Goal: Task Accomplishment & Management: Use online tool/utility

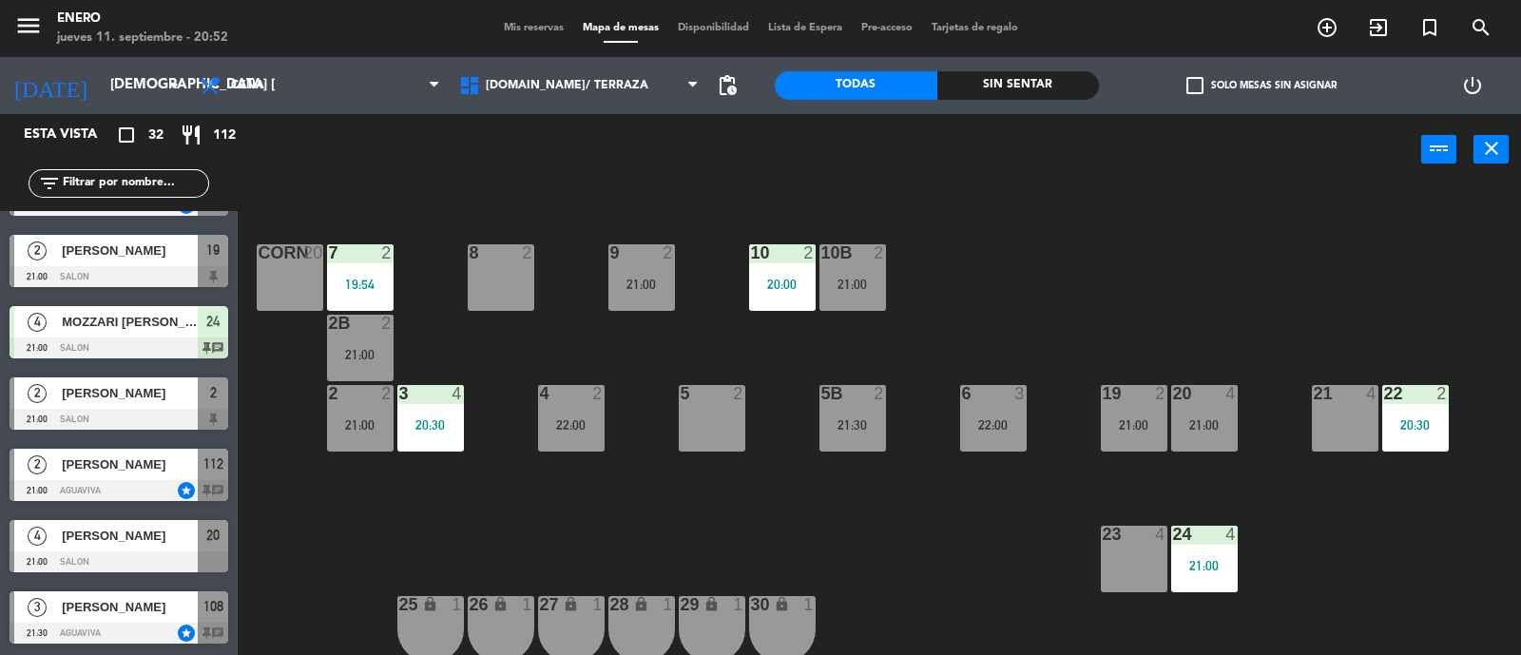
scroll to position [949, 0]
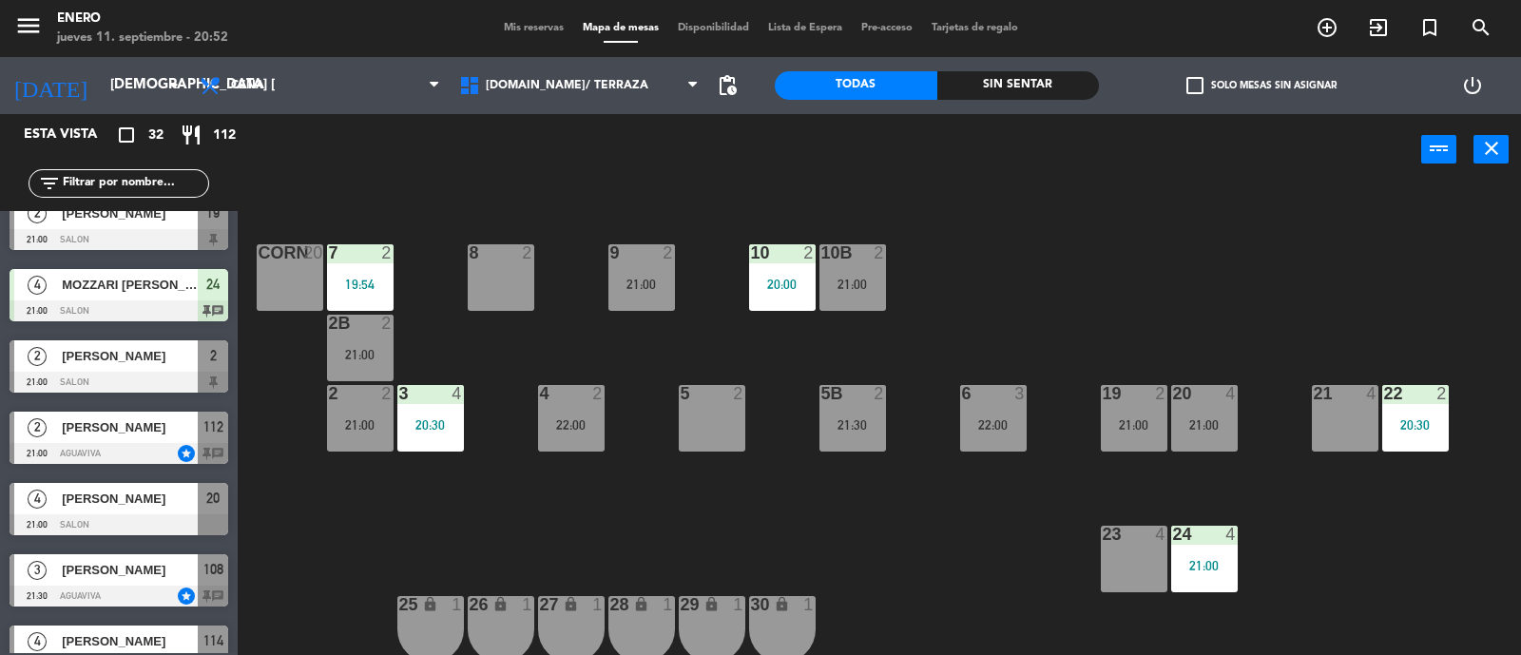
click at [88, 193] on input "text" at bounding box center [134, 183] width 147 height 21
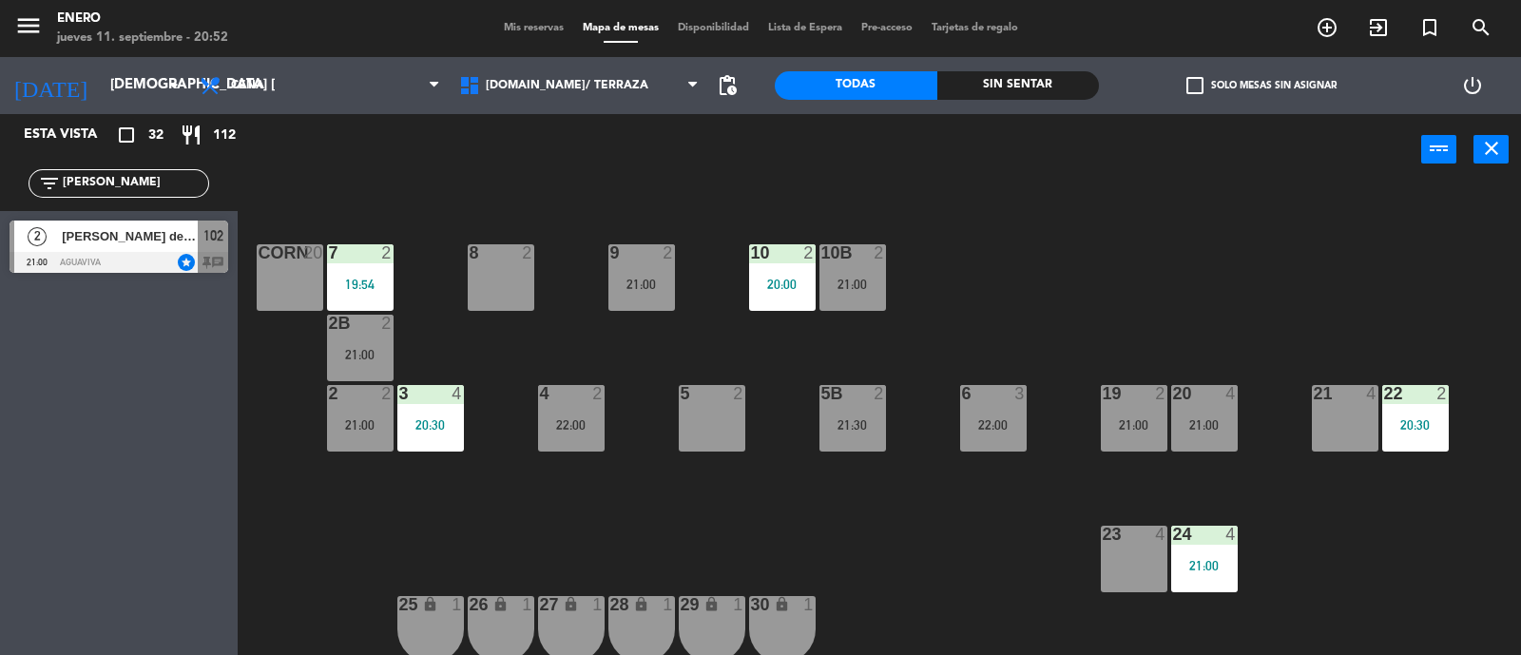
type input "J"
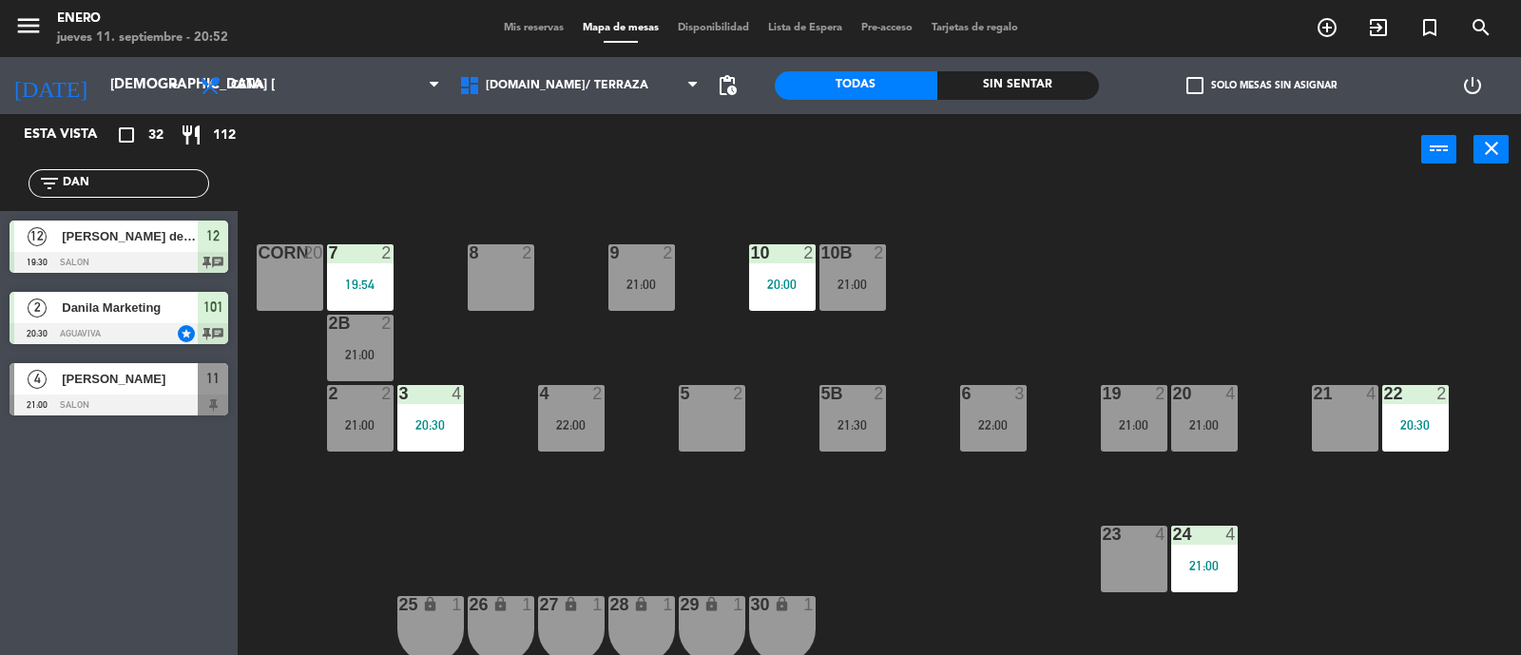
type input "DAN"
click at [83, 506] on div "Esta vista crop_square 32 restaurant 112 filter_list [PERSON_NAME] 12 [PERSON_N…" at bounding box center [119, 384] width 238 height 541
drag, startPoint x: 80, startPoint y: 392, endPoint x: 106, endPoint y: 387, distance: 27.0
click at [86, 387] on div "4 [PERSON_NAME] 21:00 SALON 11" at bounding box center [119, 389] width 238 height 71
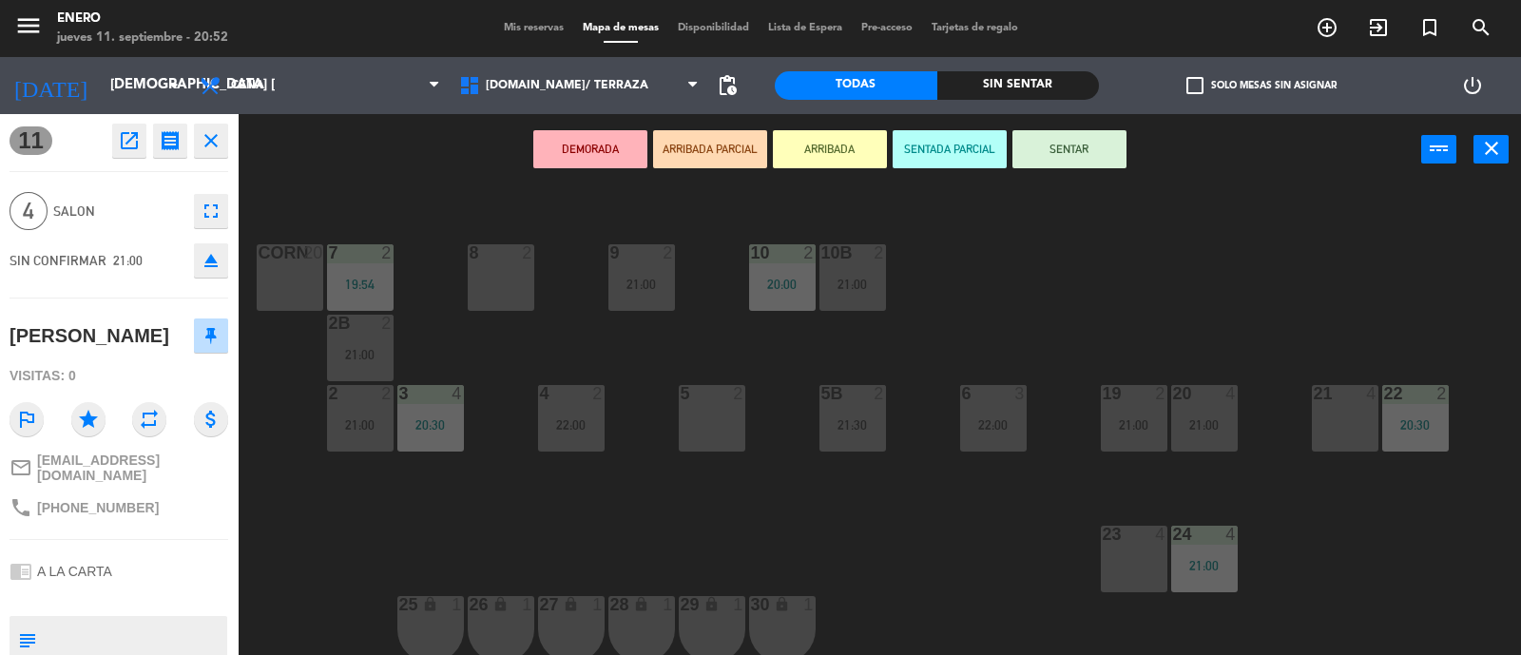
click at [1027, 152] on button "SENTAR" at bounding box center [1069, 149] width 114 height 38
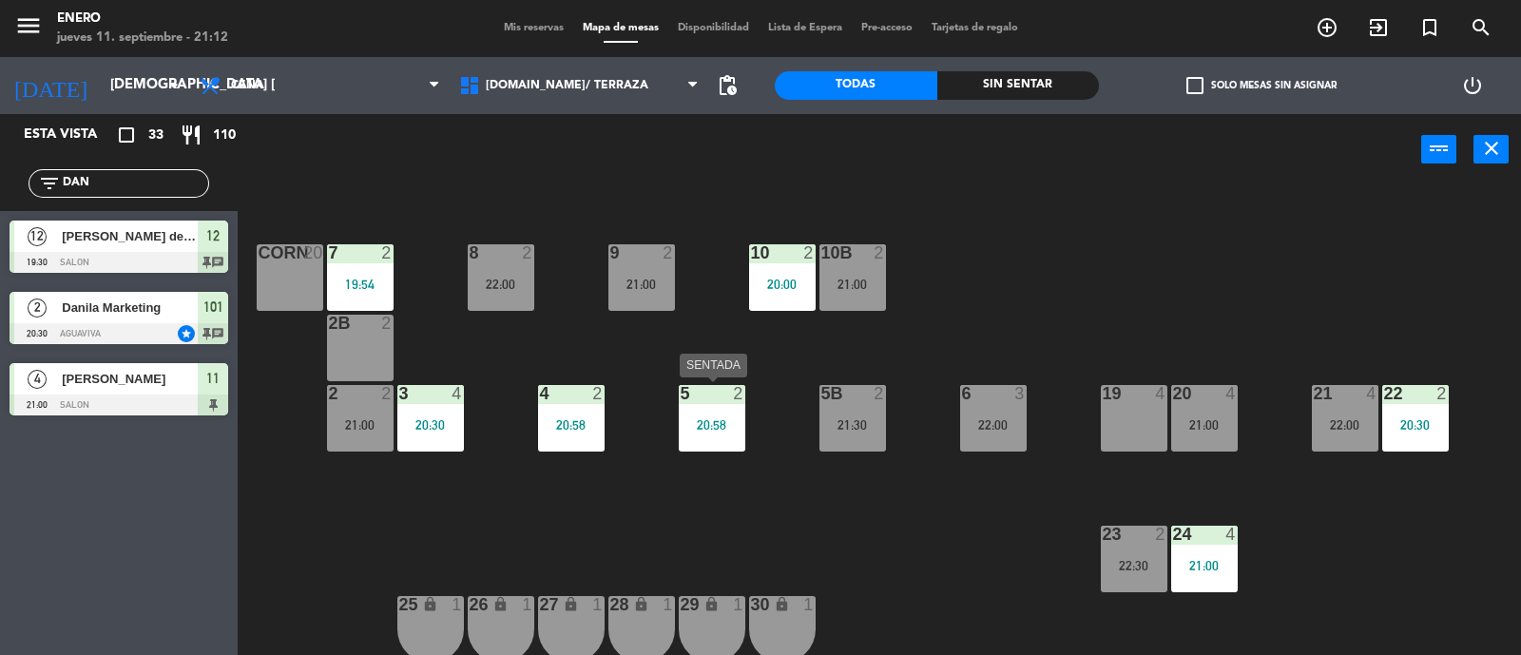
click at [702, 428] on div "20:58" at bounding box center [712, 424] width 67 height 13
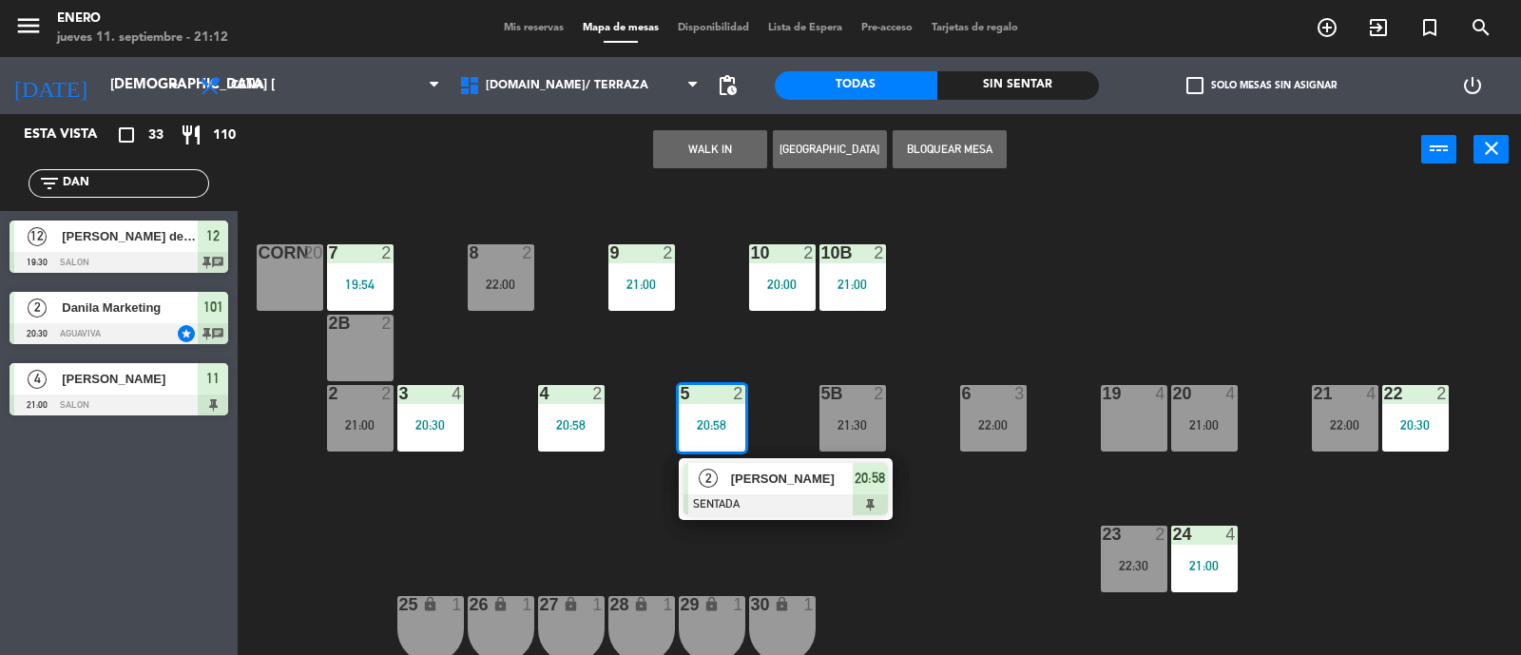
click at [722, 326] on div "14 2 21:00 12 12 19:30 11 4 21:00 17 5 22:00 15 5 23:00 16 6 13 block 4 18 6 10…" at bounding box center [887, 421] width 1268 height 469
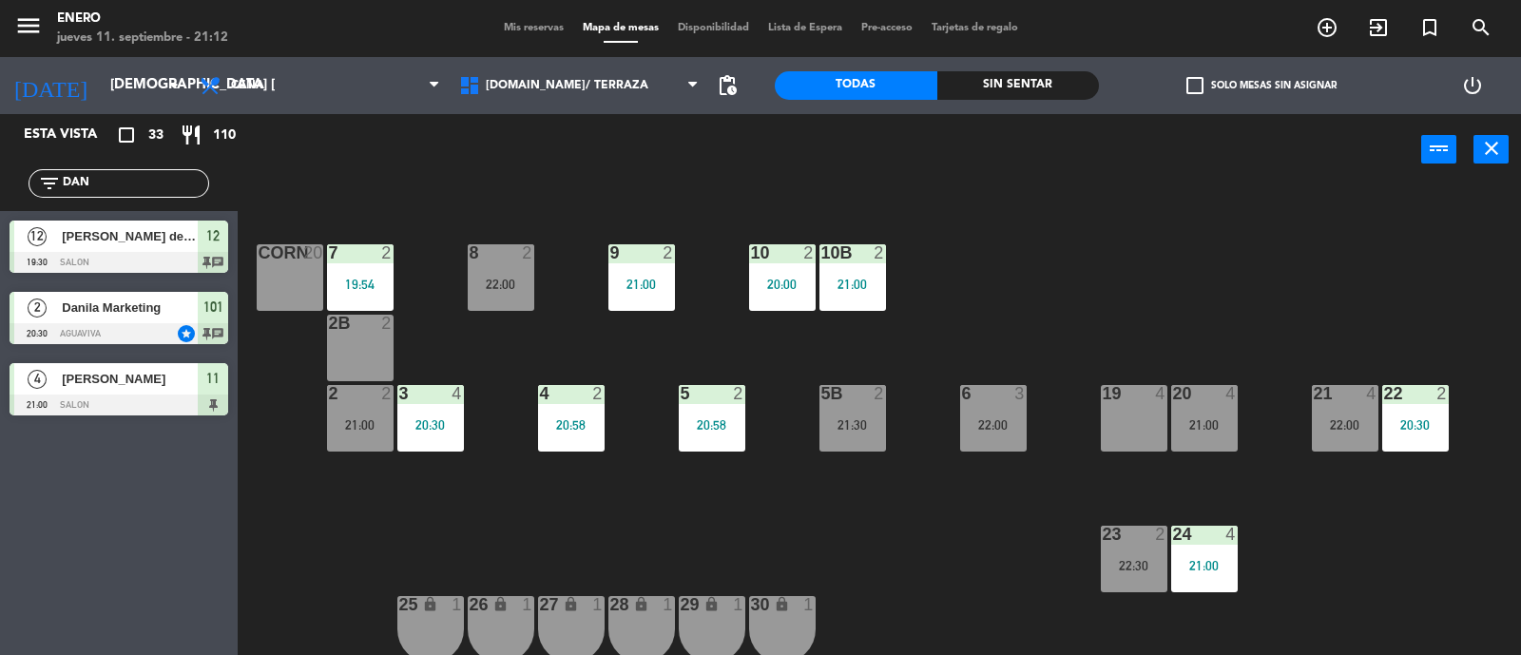
click at [640, 316] on div "14 2 21:00 12 12 19:30 11 4 21:00 17 5 22:00 15 5 23:00 16 6 13 block 4 18 6 10…" at bounding box center [887, 421] width 1268 height 469
click at [651, 293] on div "9 2 21:00" at bounding box center [641, 277] width 67 height 67
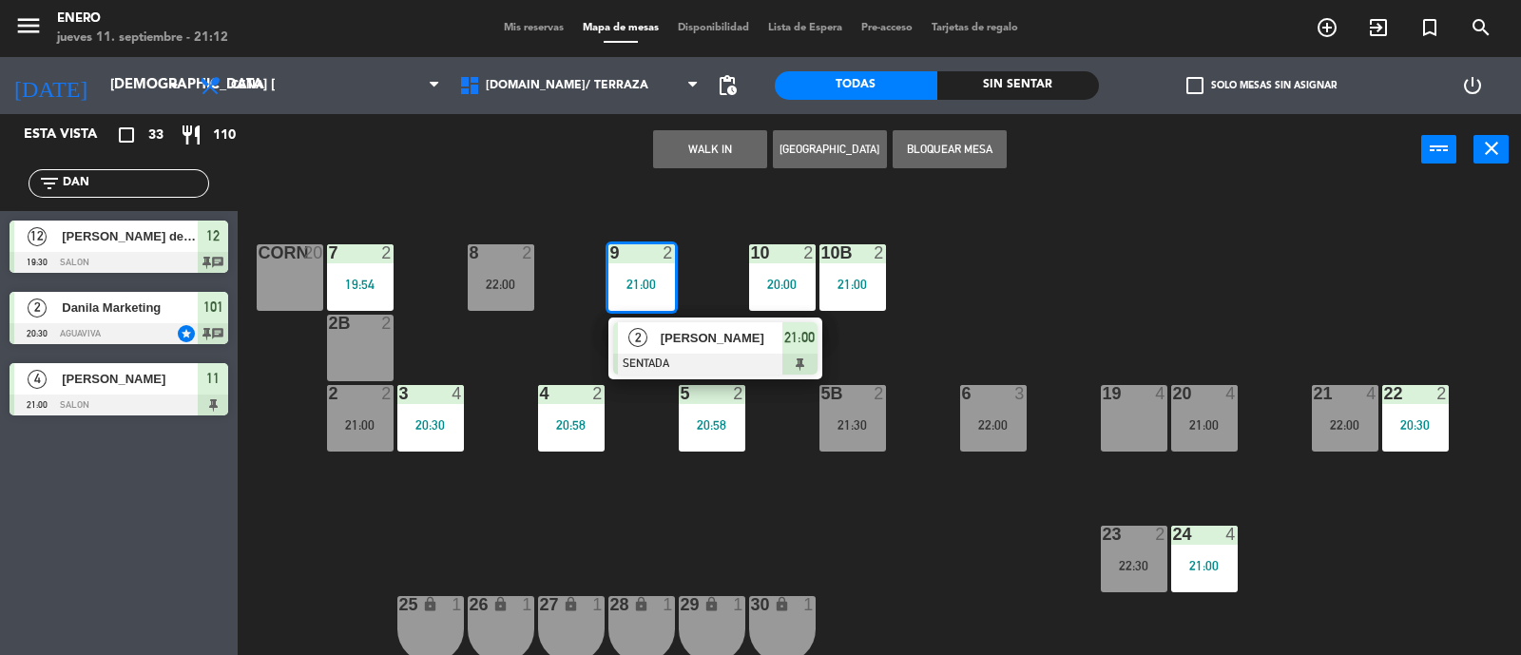
click at [671, 336] on span "[PERSON_NAME]" at bounding box center [721, 338] width 122 height 20
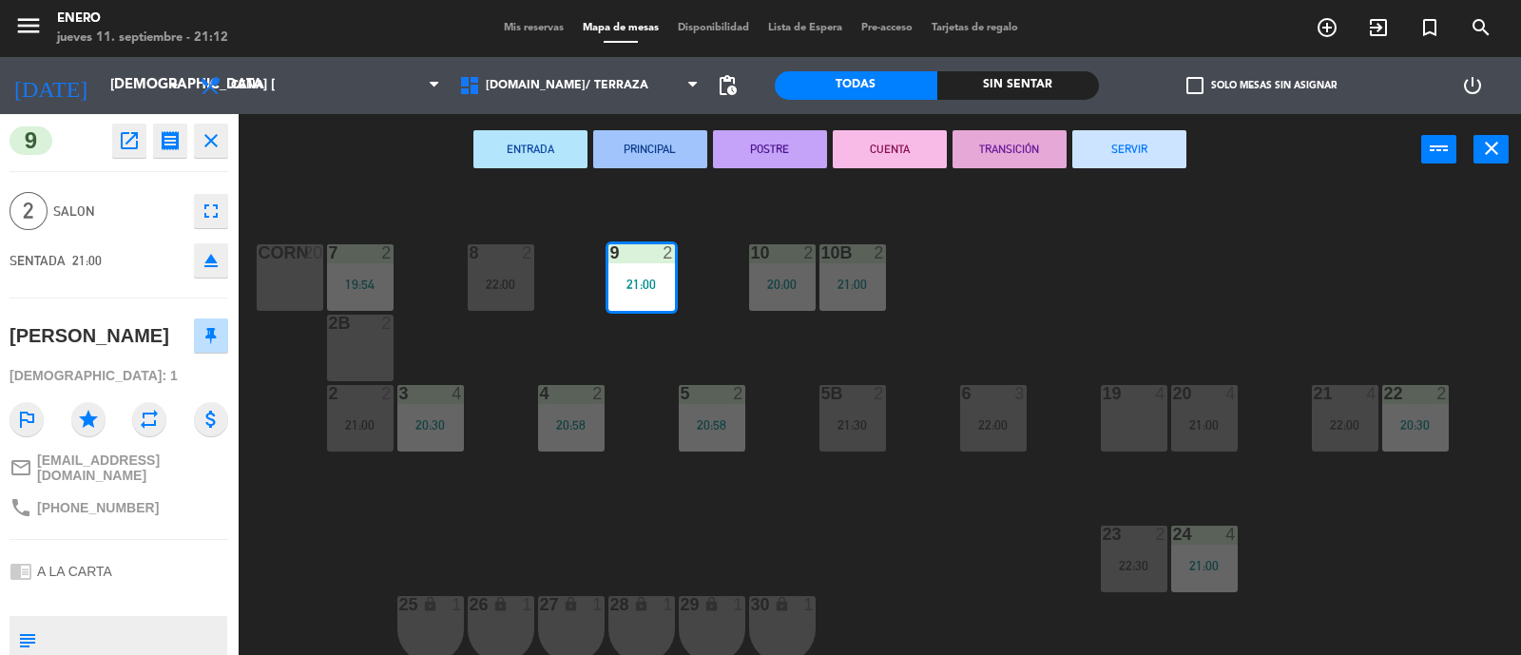
click at [439, 504] on div "14 2 21:00 12 12 19:30 11 4 21:00 17 5 22:00 15 5 23:00 16 6 13 block 4 18 6 10…" at bounding box center [887, 421] width 1268 height 469
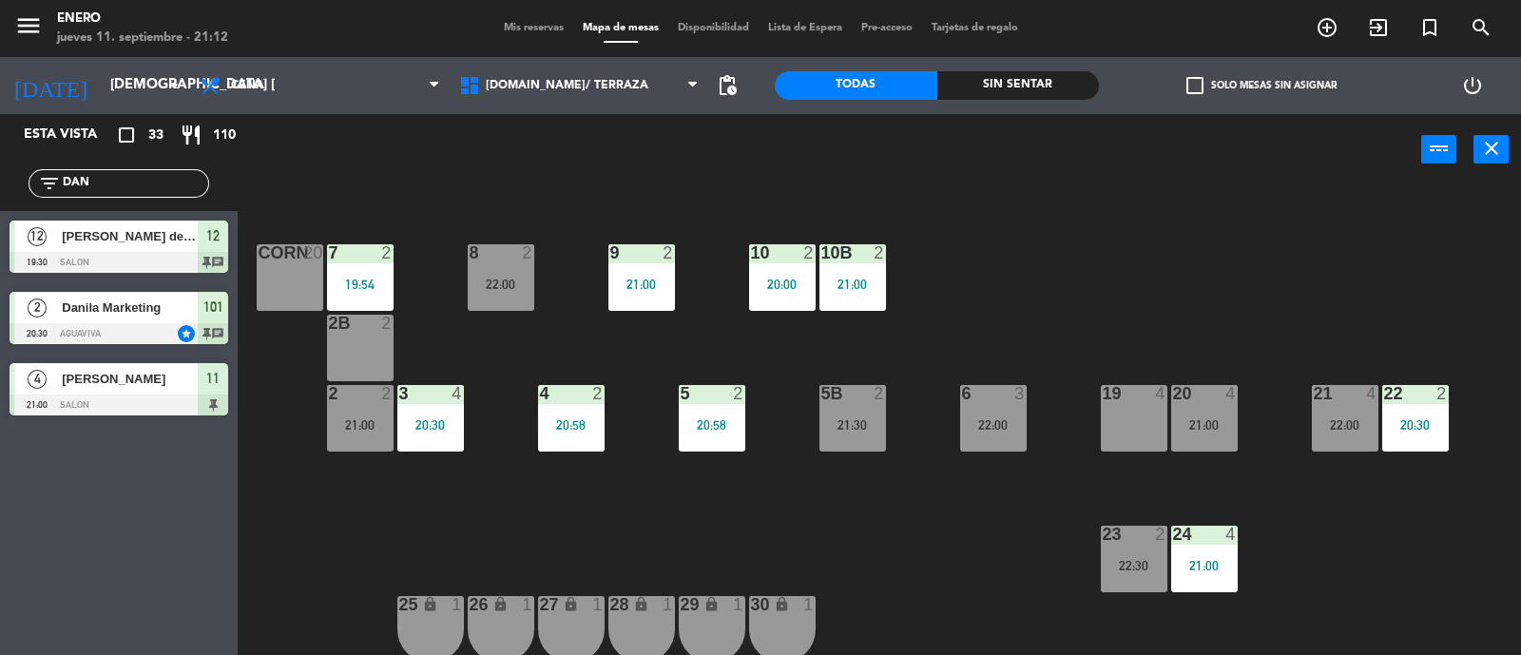
click at [161, 187] on input "DAN" at bounding box center [134, 183] width 147 height 21
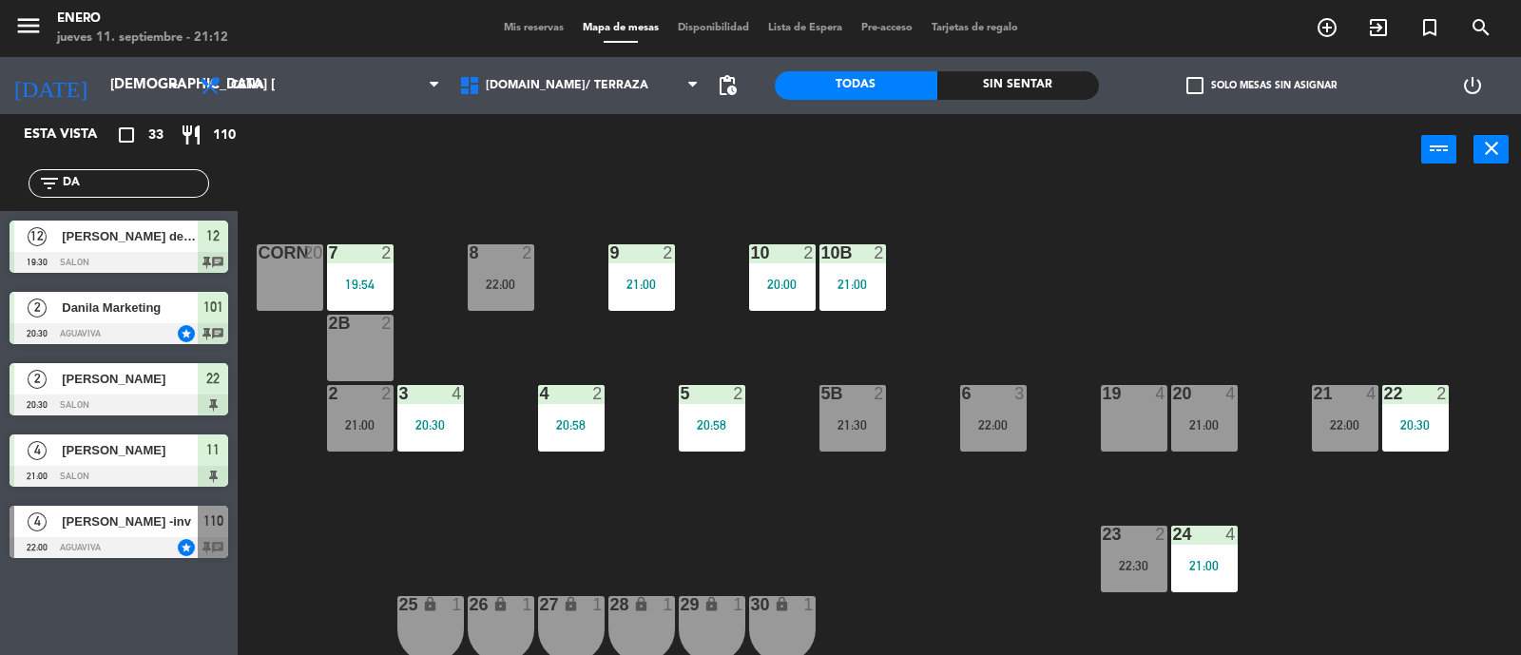
type input "D"
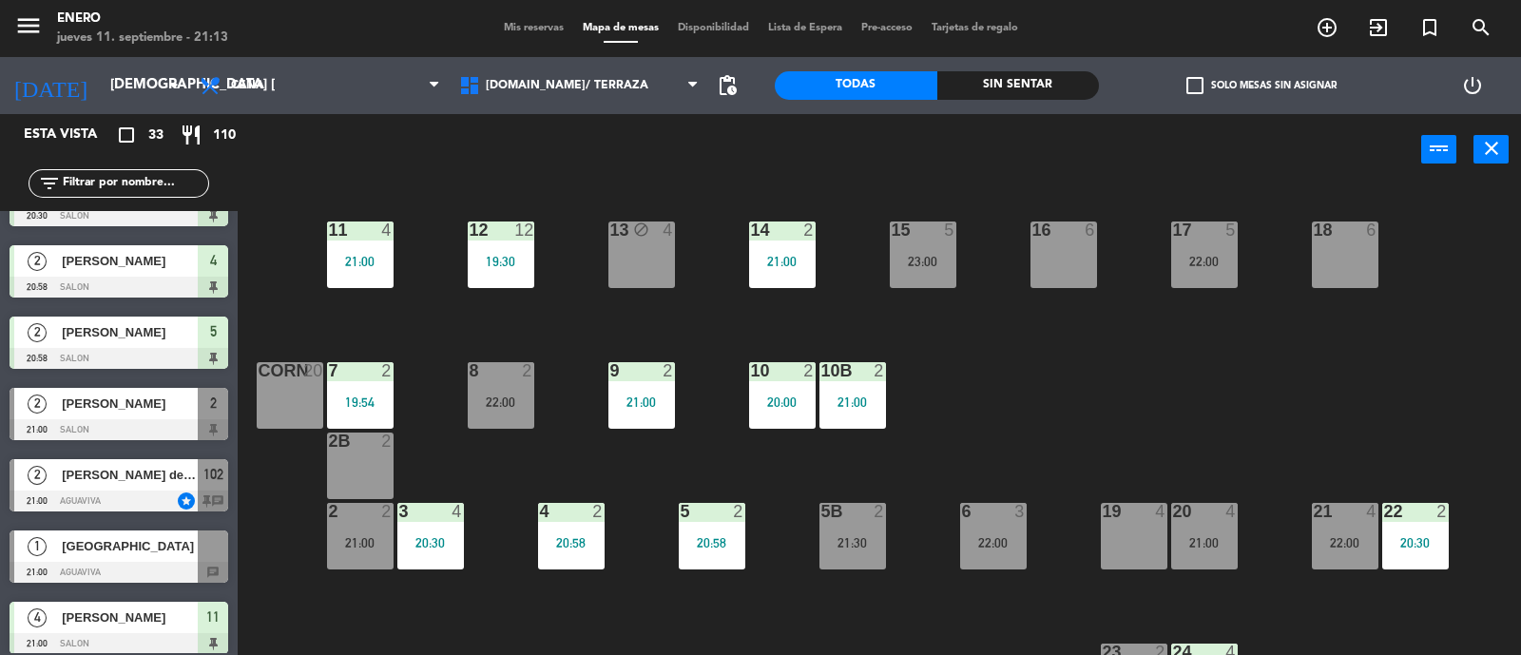
click at [965, 318] on div "14 2 21:00 12 12 19:30 11 4 21:00 17 5 22:00 15 5 23:00 16 6 13 block 4 18 6 10…" at bounding box center [887, 421] width 1268 height 469
click at [986, 180] on div "power_input close" at bounding box center [829, 150] width 1183 height 72
click at [1220, 525] on div "20 4 21:00" at bounding box center [1204, 536] width 67 height 67
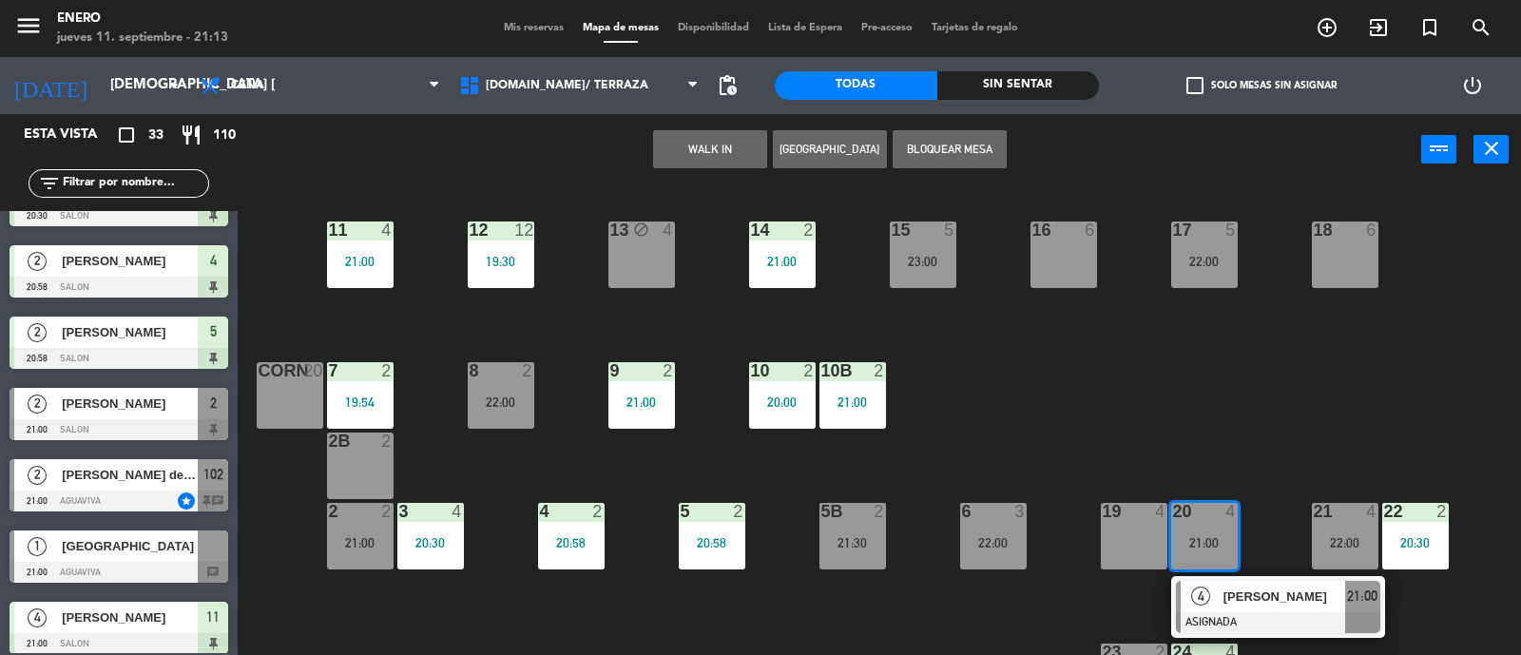
click at [1122, 544] on div "19 4" at bounding box center [1133, 536] width 67 height 67
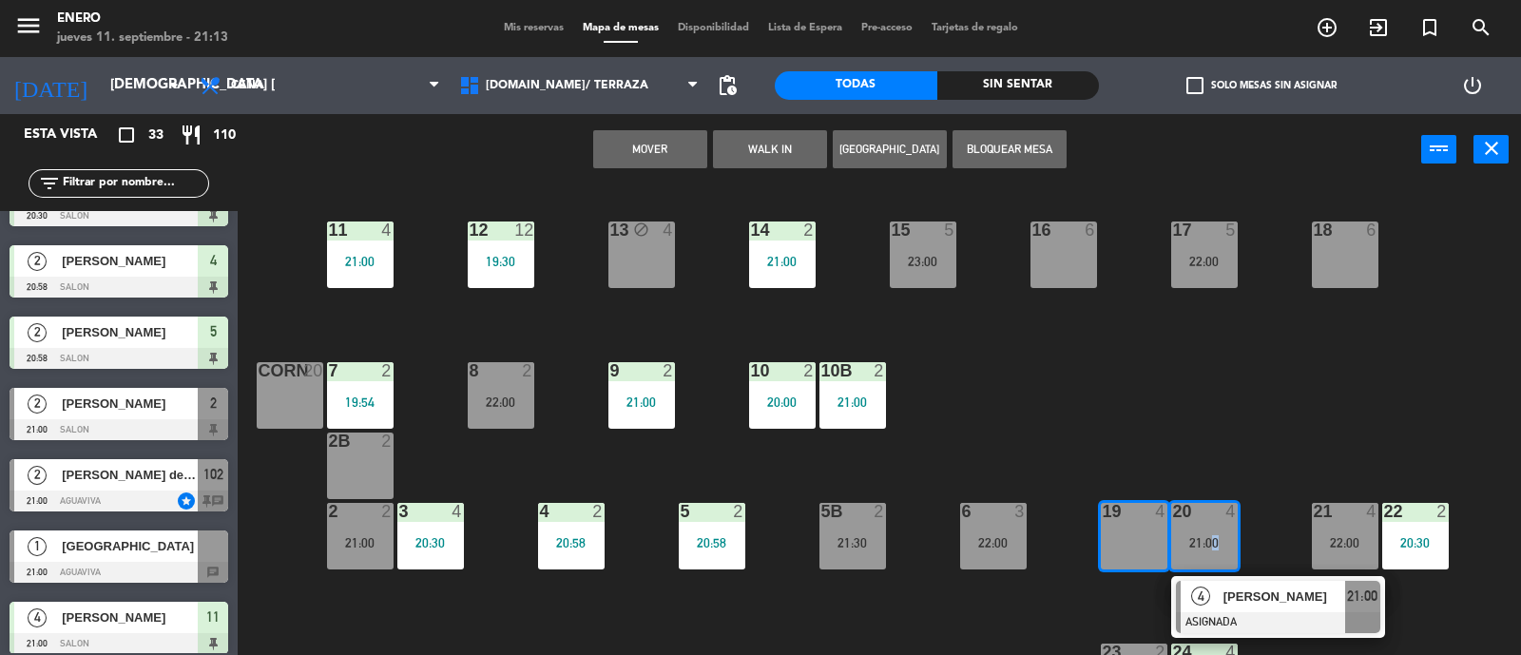
click at [1212, 415] on div "14 2 21:00 12 12 19:30 11 4 21:00 17 5 22:00 15 5 23:00 16 6 13 block 4 18 6 10…" at bounding box center [887, 421] width 1268 height 469
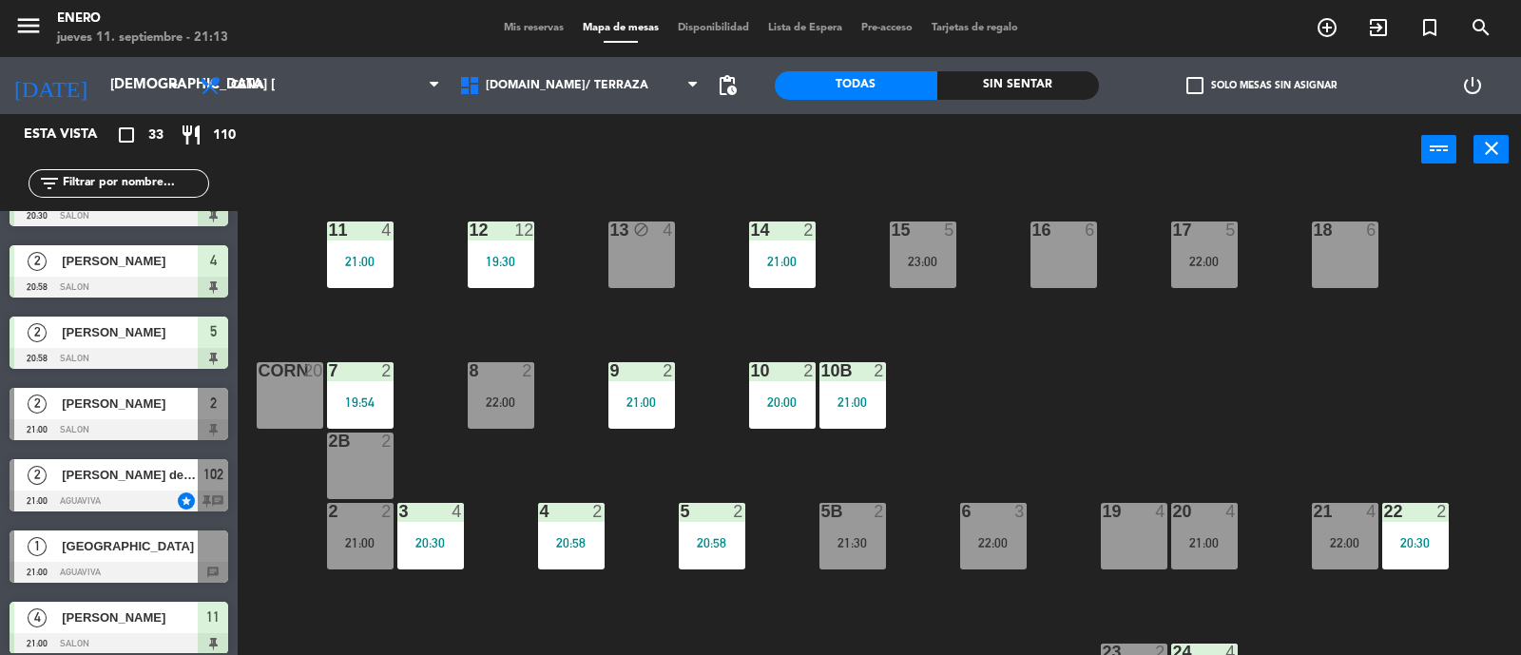
click at [1177, 536] on div "21:00" at bounding box center [1204, 542] width 67 height 13
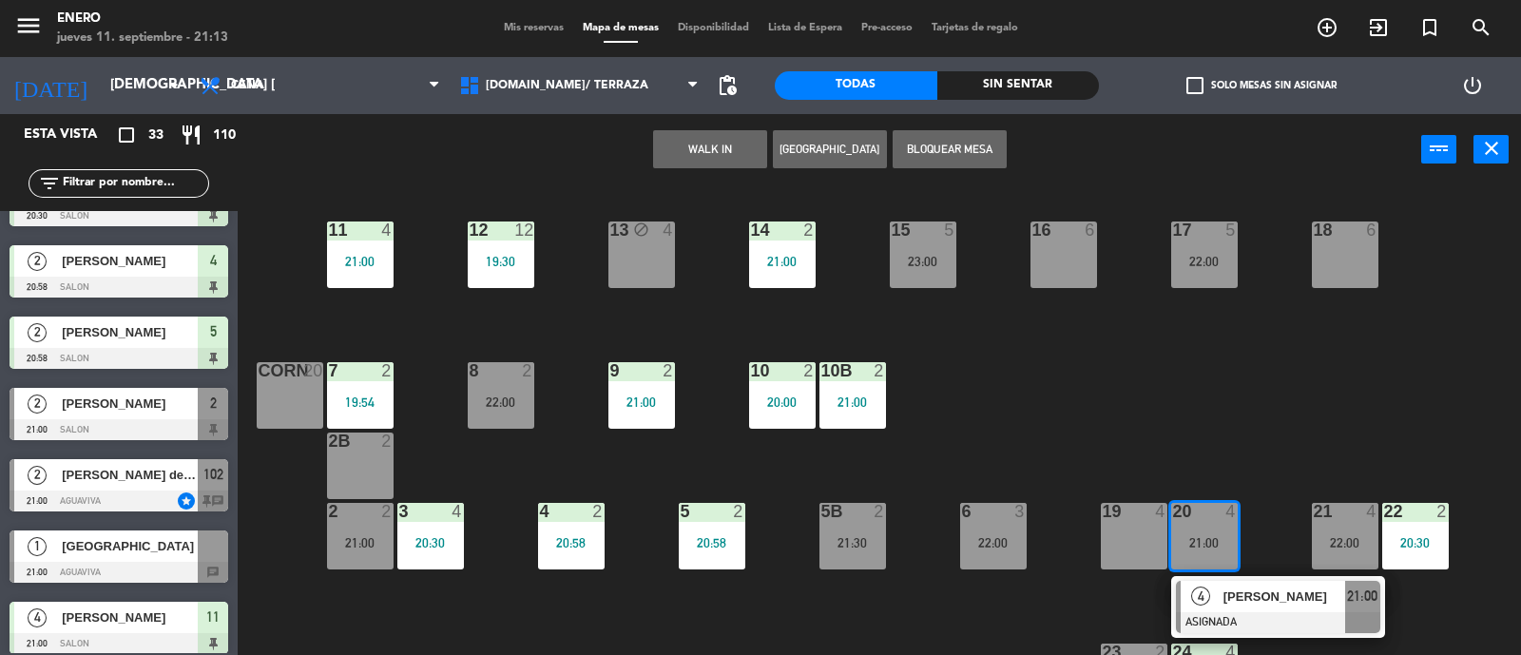
click at [1286, 611] on div "4 [PERSON_NAME] ASIGNADA 21:00" at bounding box center [1278, 607] width 242 height 62
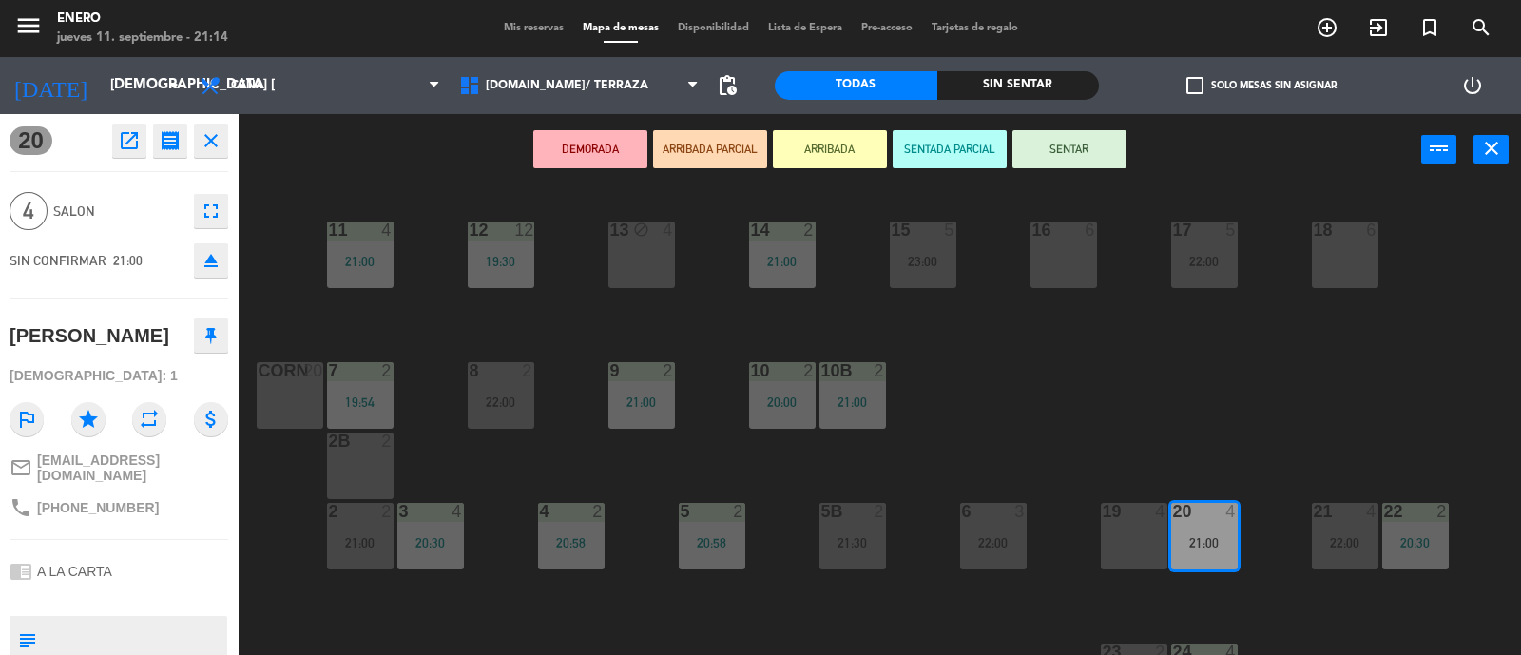
click at [214, 134] on icon "close" at bounding box center [211, 140] width 23 height 23
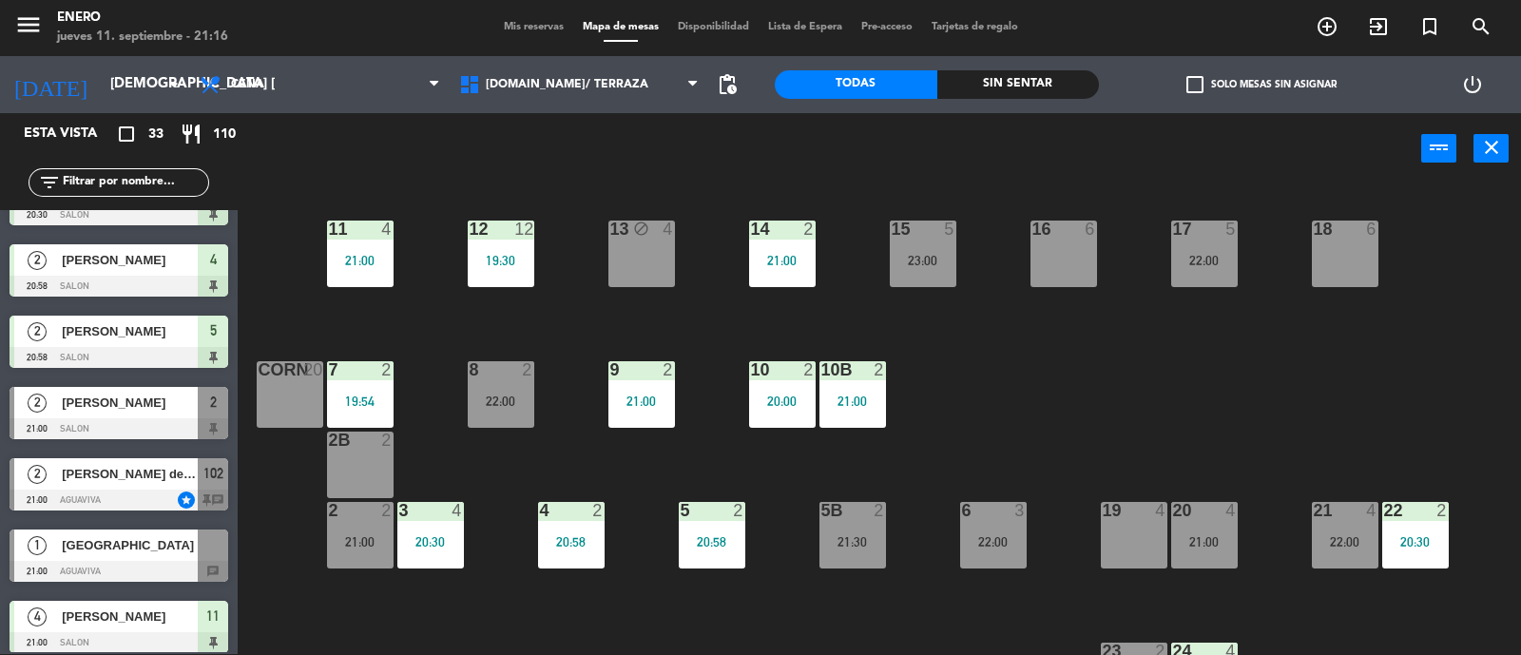
scroll to position [356, 0]
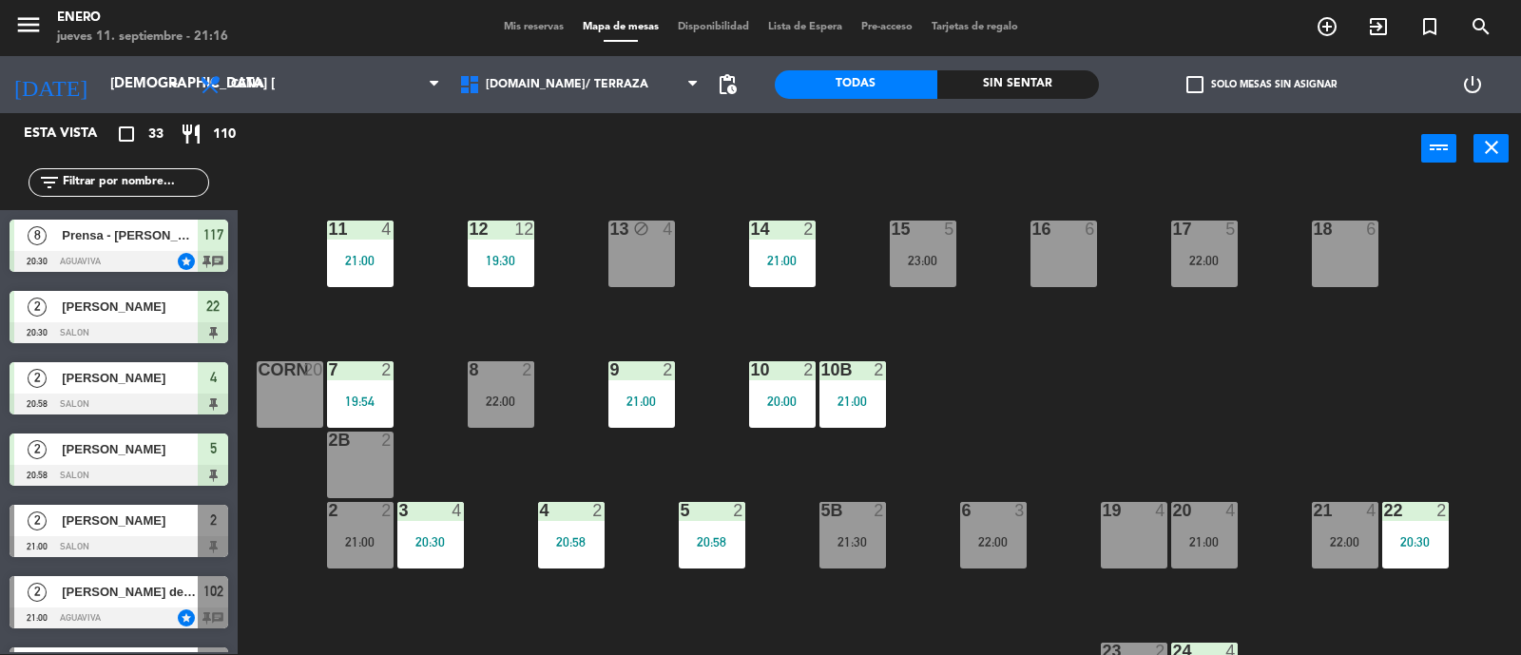
click at [153, 536] on div at bounding box center [119, 546] width 219 height 21
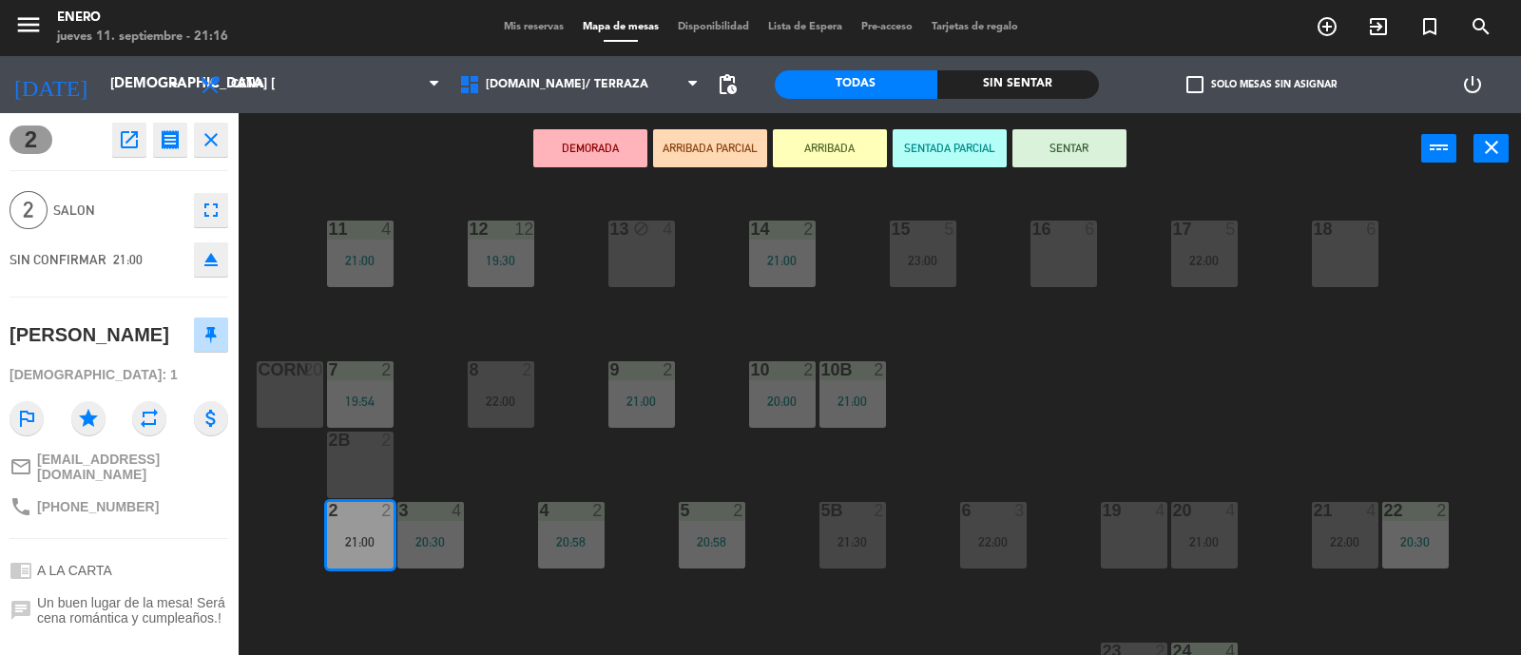
scroll to position [118, 0]
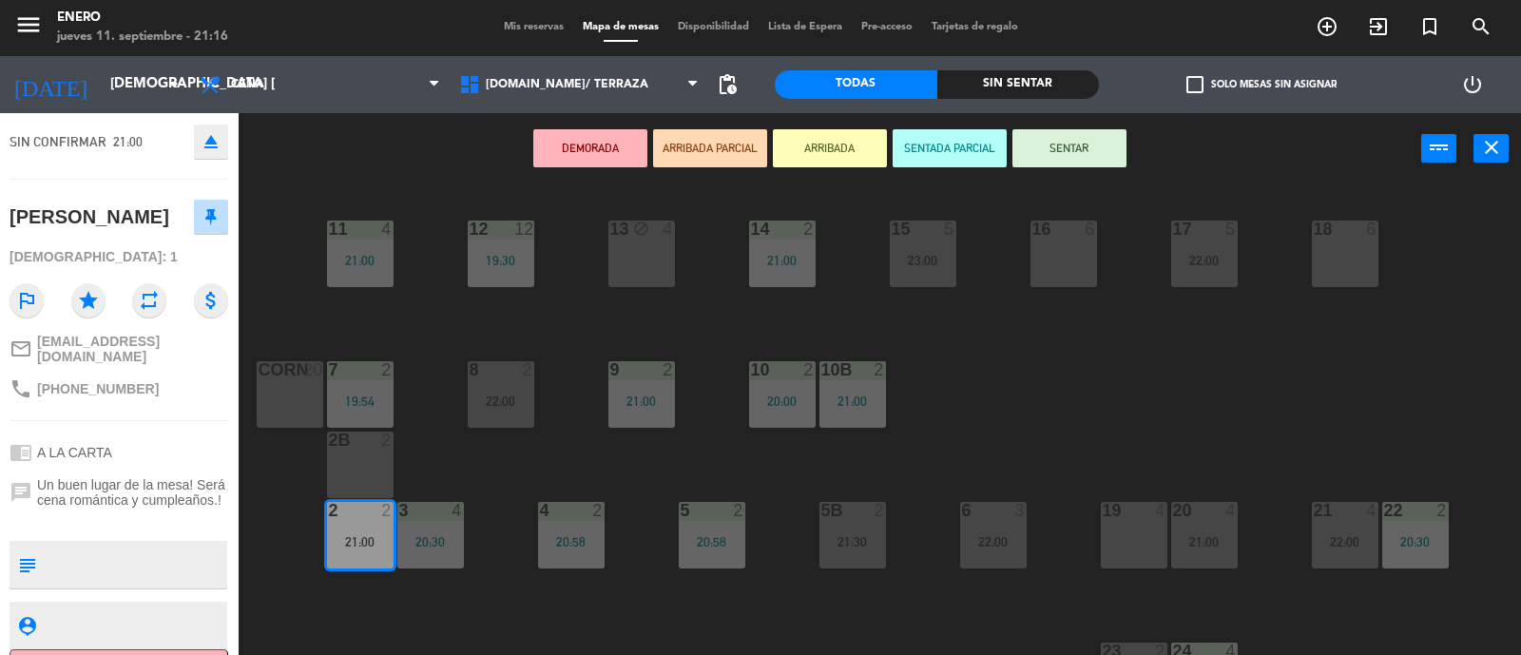
click at [283, 492] on div "14 2 21:00 12 12 19:30 11 4 21:00 17 5 22:00 15 5 23:00 16 6 13 block 4 18 6 10…" at bounding box center [887, 420] width 1268 height 469
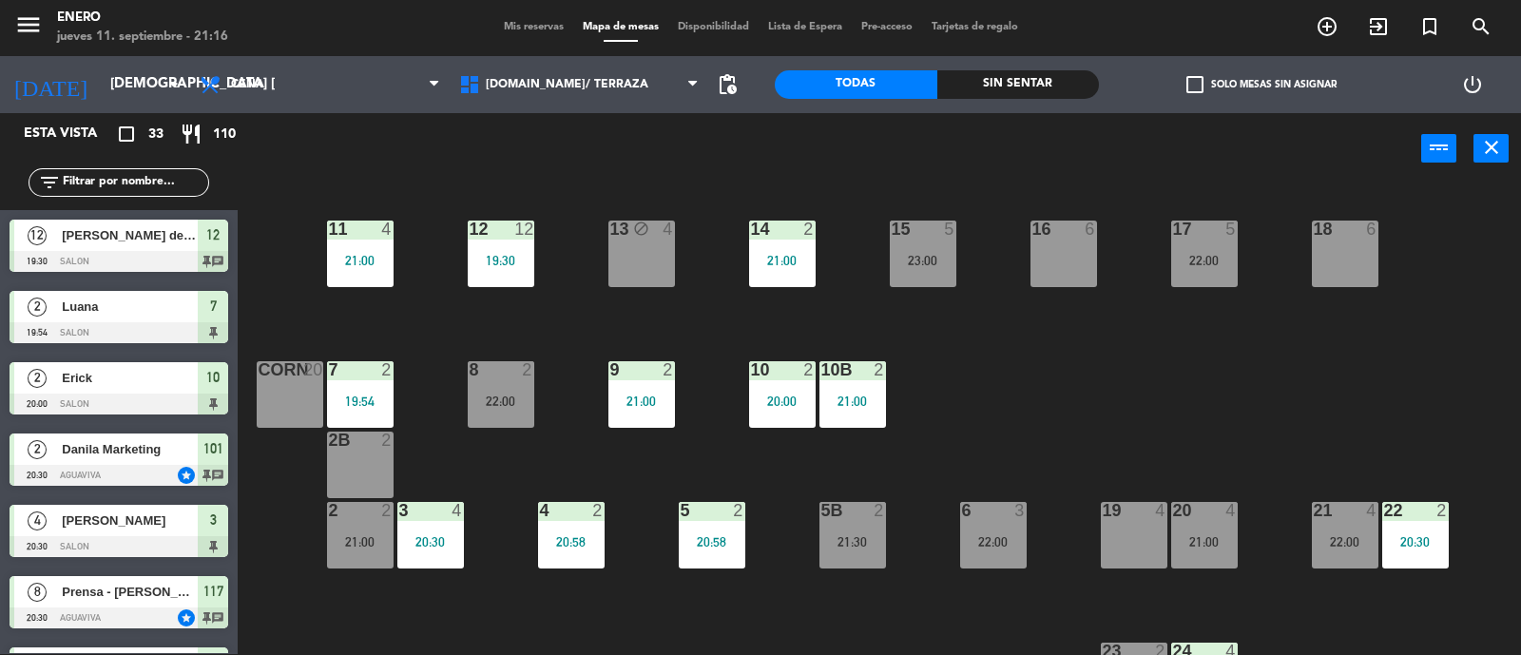
scroll to position [1, 0]
click at [829, 546] on div "21:30" at bounding box center [852, 541] width 67 height 13
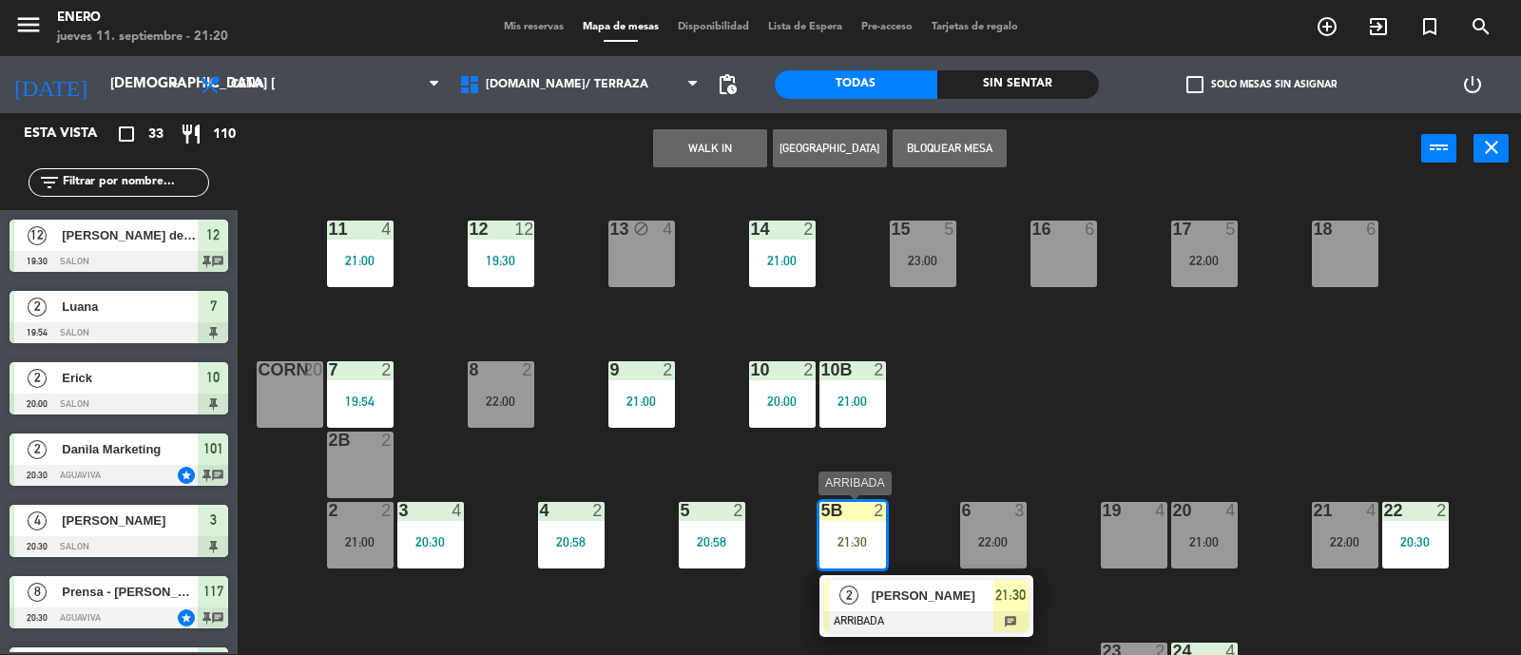
click at [922, 596] on span "[PERSON_NAME]" at bounding box center [932, 595] width 122 height 20
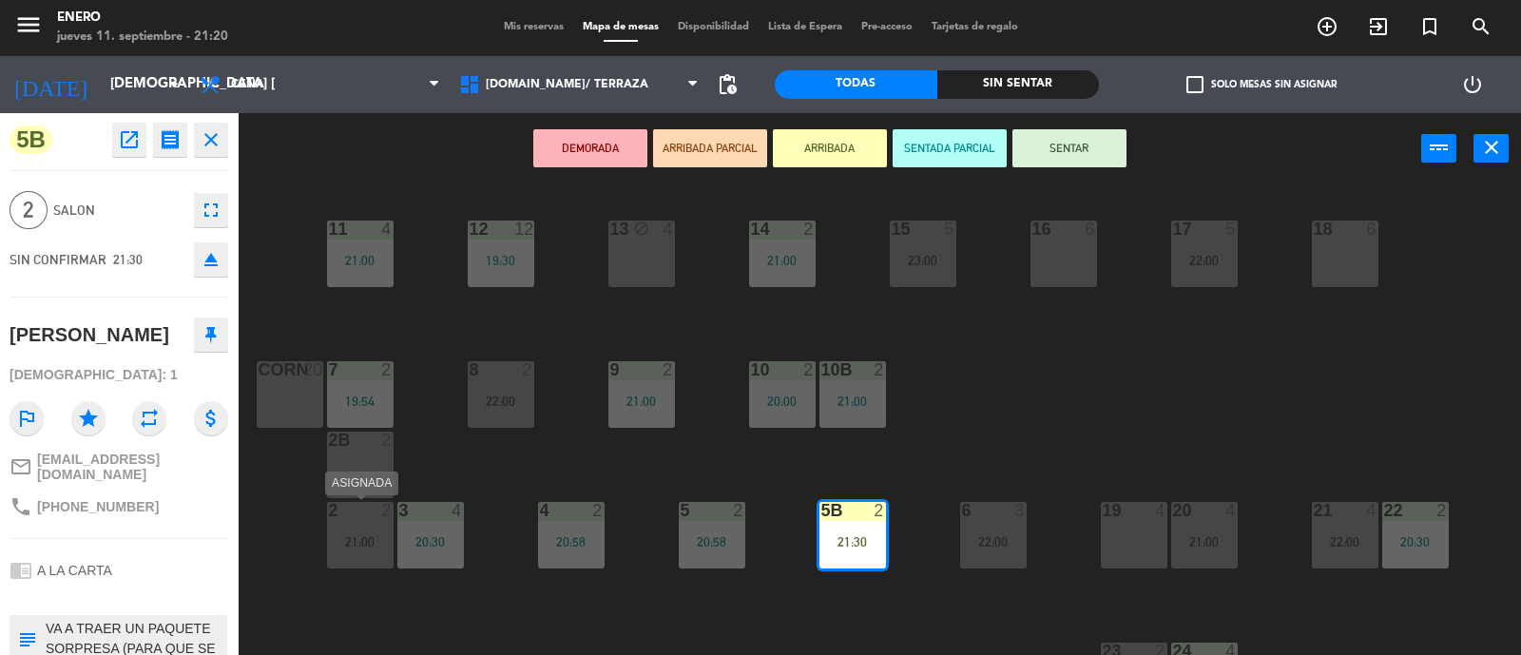
click at [374, 519] on div "2 2" at bounding box center [360, 511] width 67 height 19
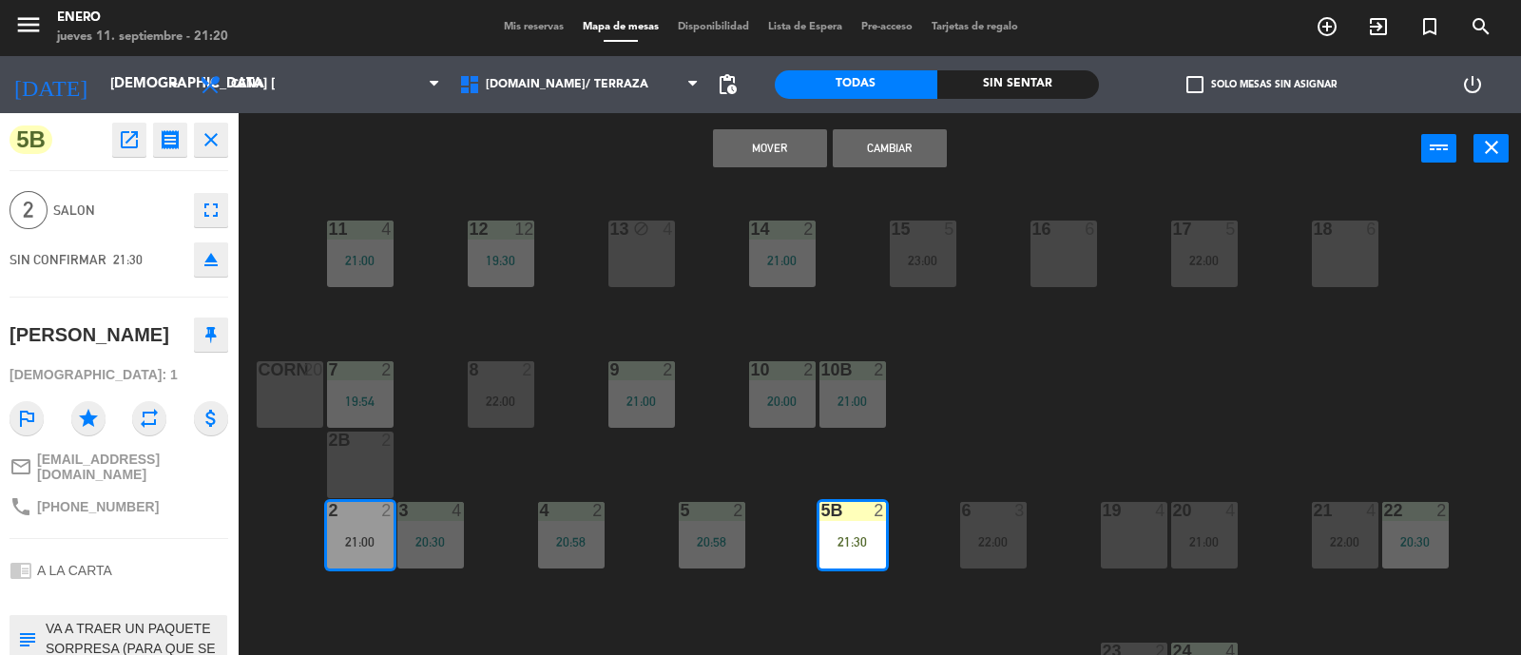
click at [856, 154] on button "Cambiar" at bounding box center [890, 148] width 114 height 38
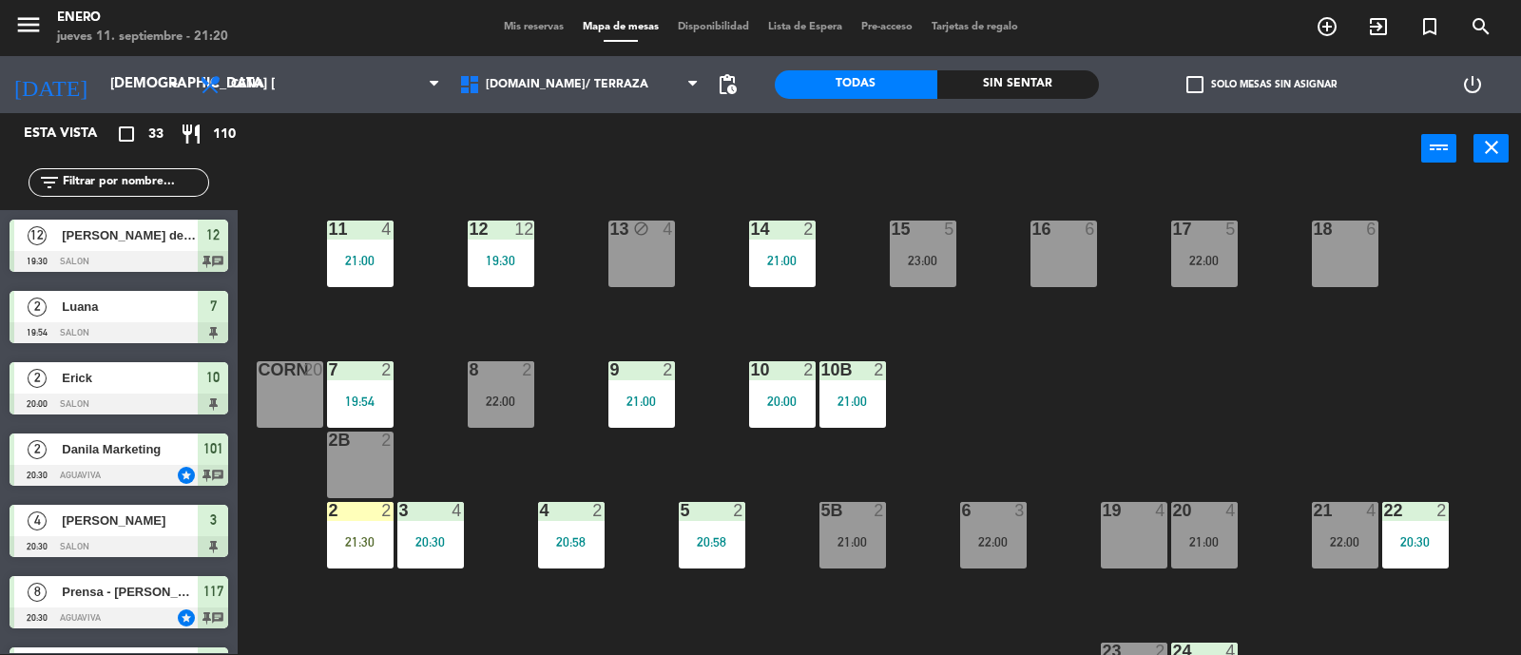
scroll to position [47, 0]
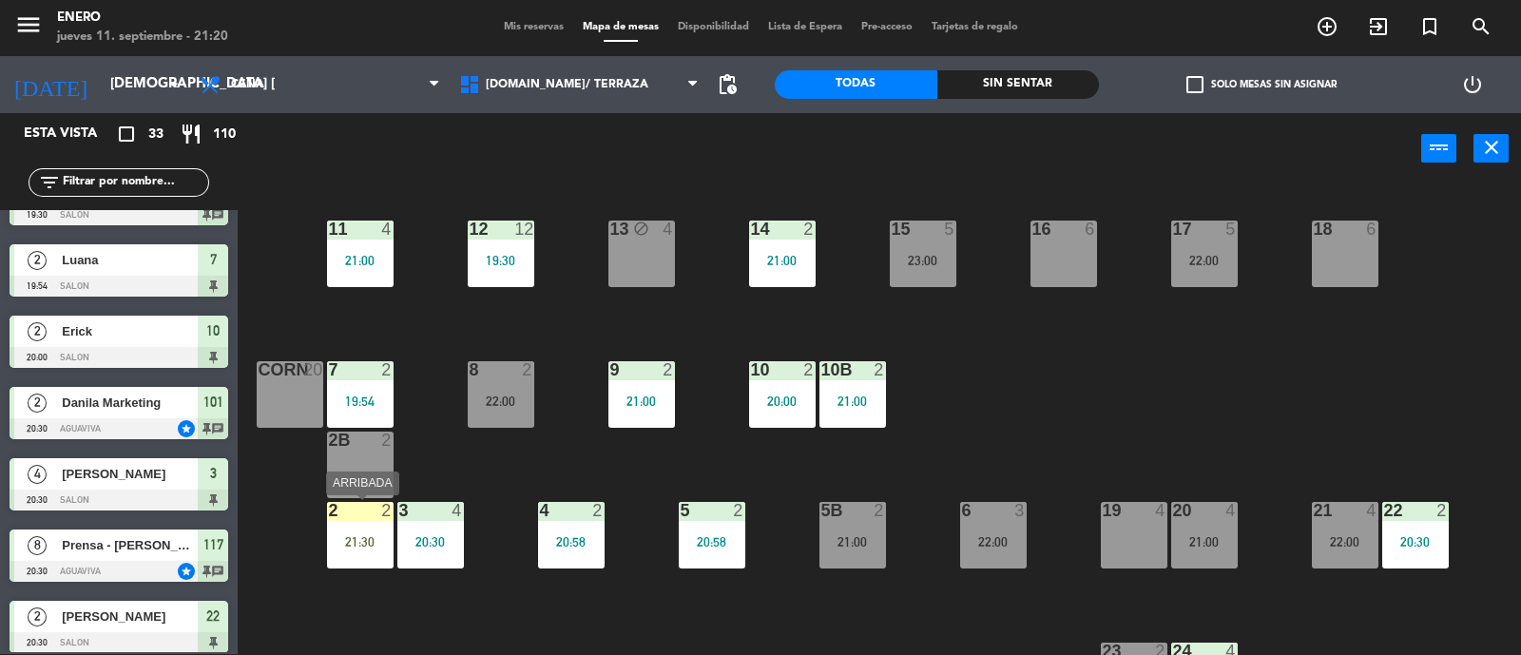
click at [371, 542] on div "21:30" at bounding box center [360, 541] width 67 height 13
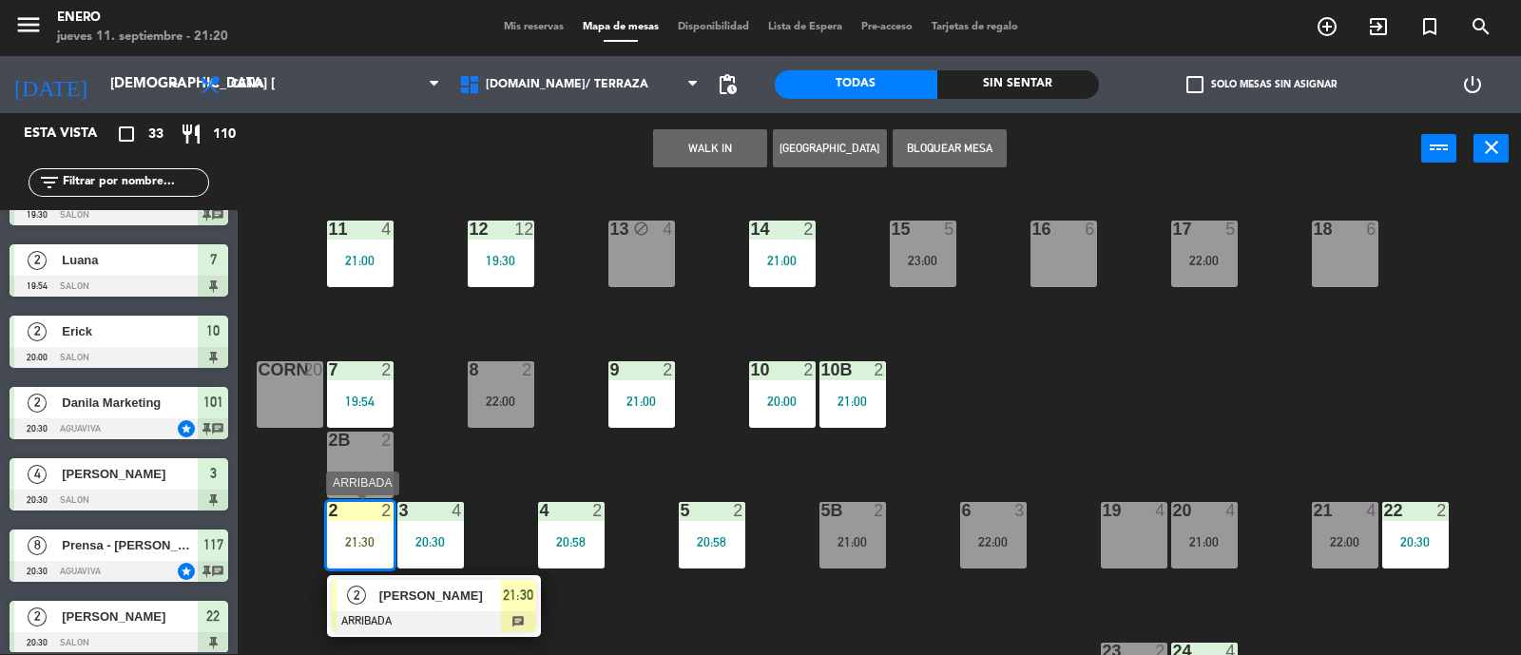
click at [485, 600] on span "[PERSON_NAME]" at bounding box center [440, 595] width 122 height 20
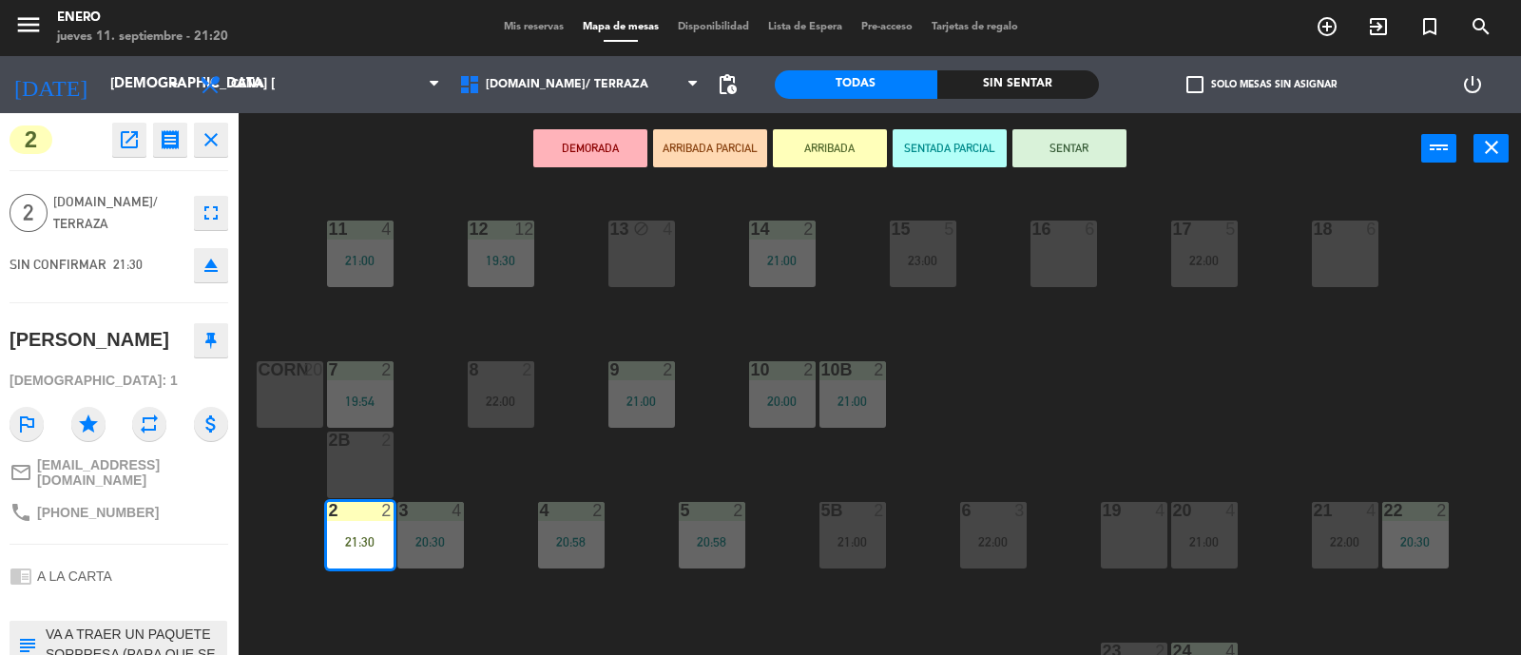
click at [1088, 150] on button "SENTAR" at bounding box center [1069, 148] width 114 height 38
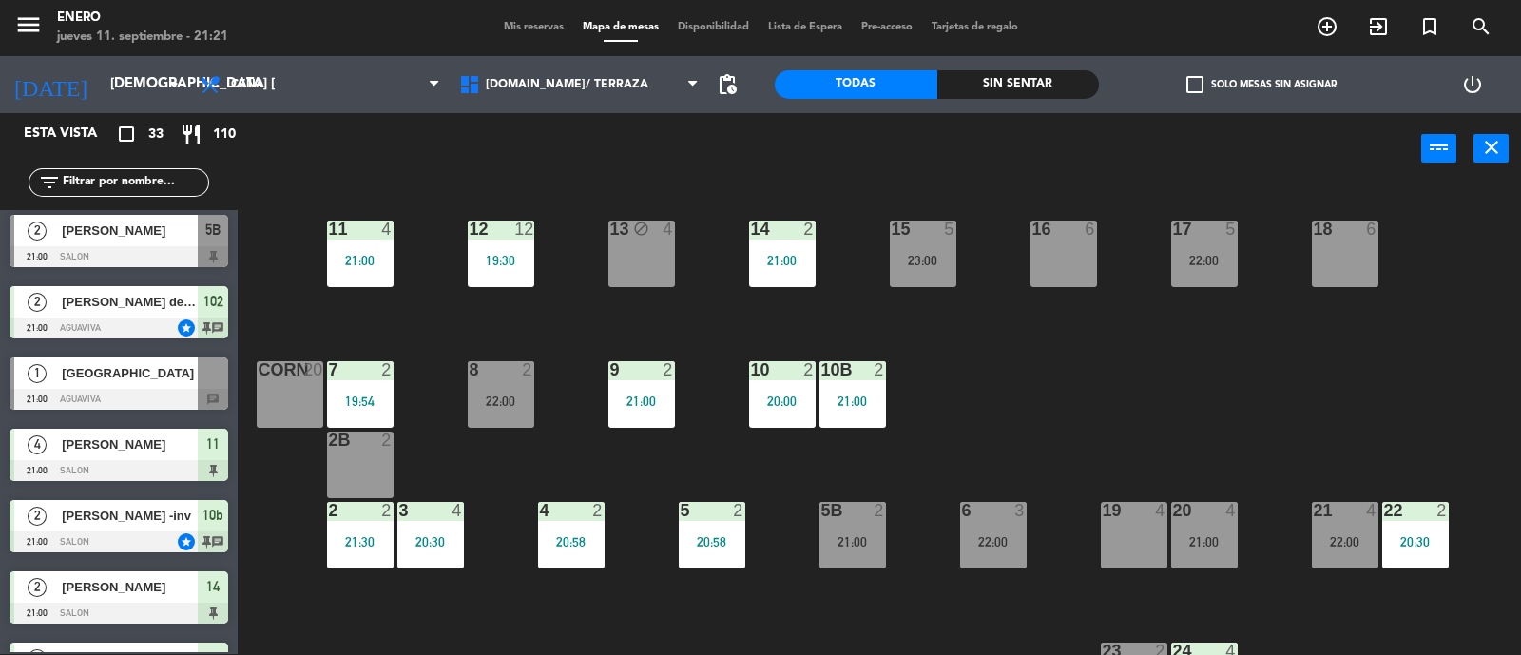
scroll to position [641, 0]
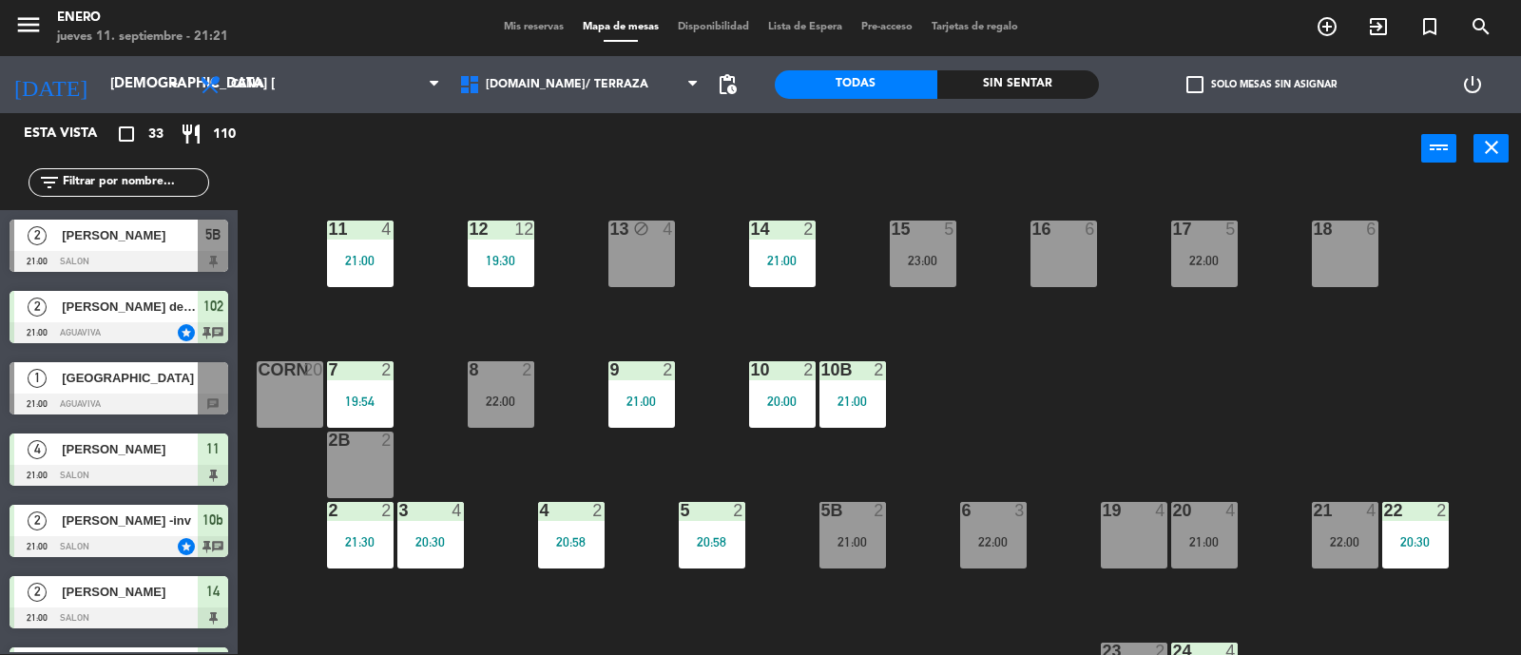
click at [137, 391] on div "[GEOGRAPHIC_DATA]" at bounding box center [129, 377] width 138 height 31
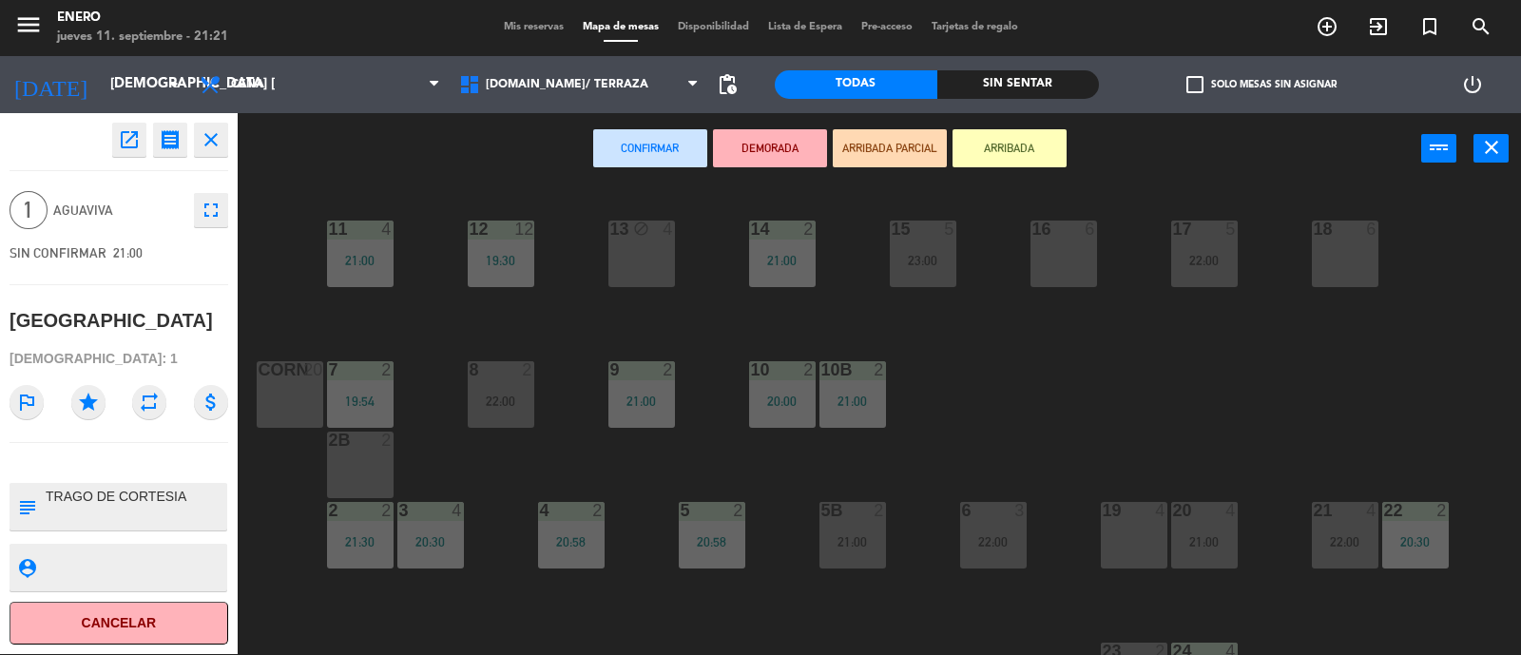
click at [212, 142] on icon "close" at bounding box center [211, 139] width 23 height 23
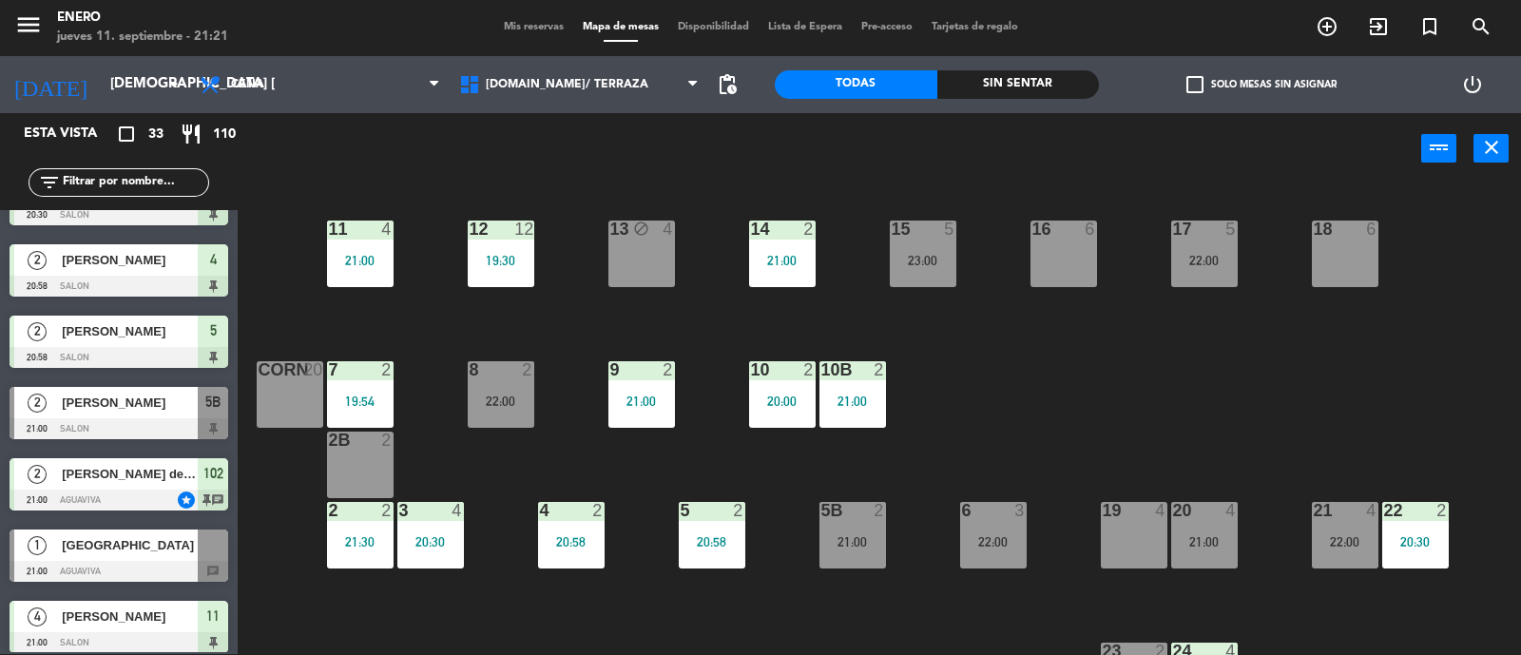
scroll to position [594, 0]
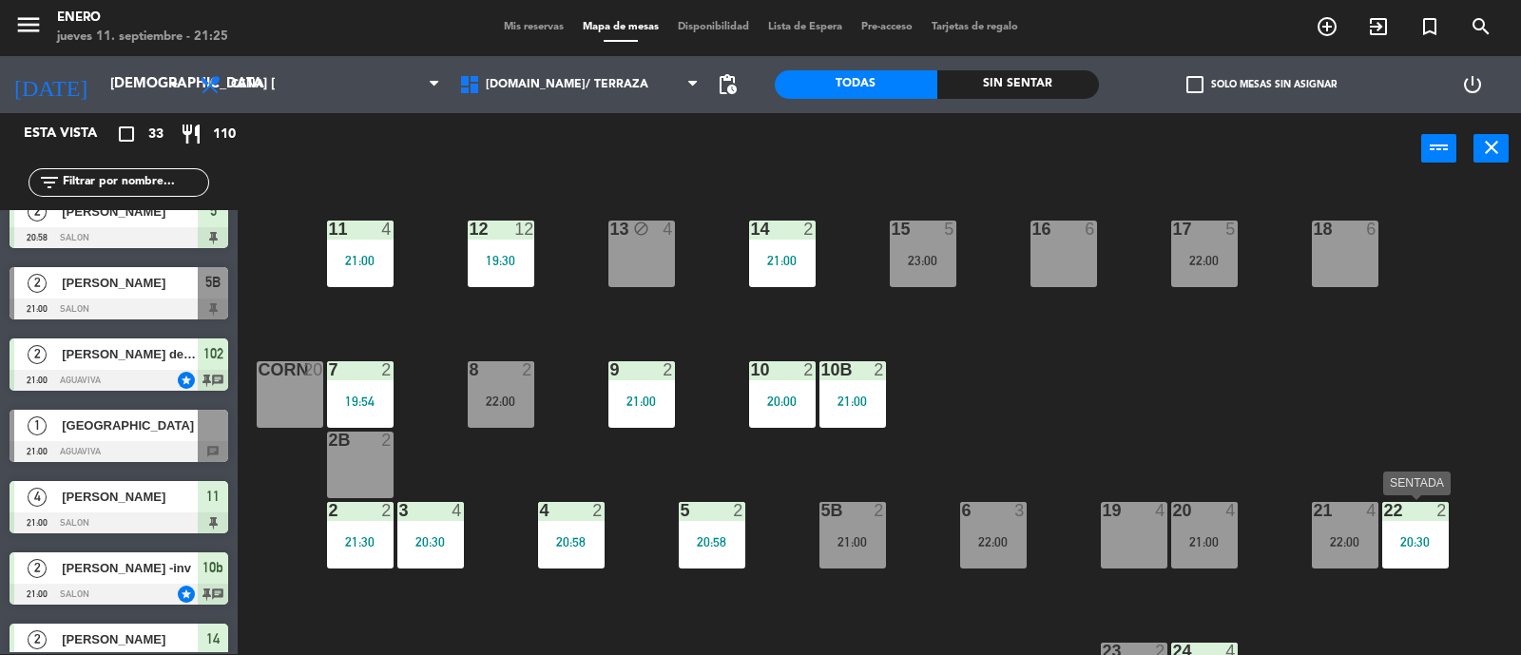
click at [1405, 541] on div "20:30" at bounding box center [1415, 541] width 67 height 13
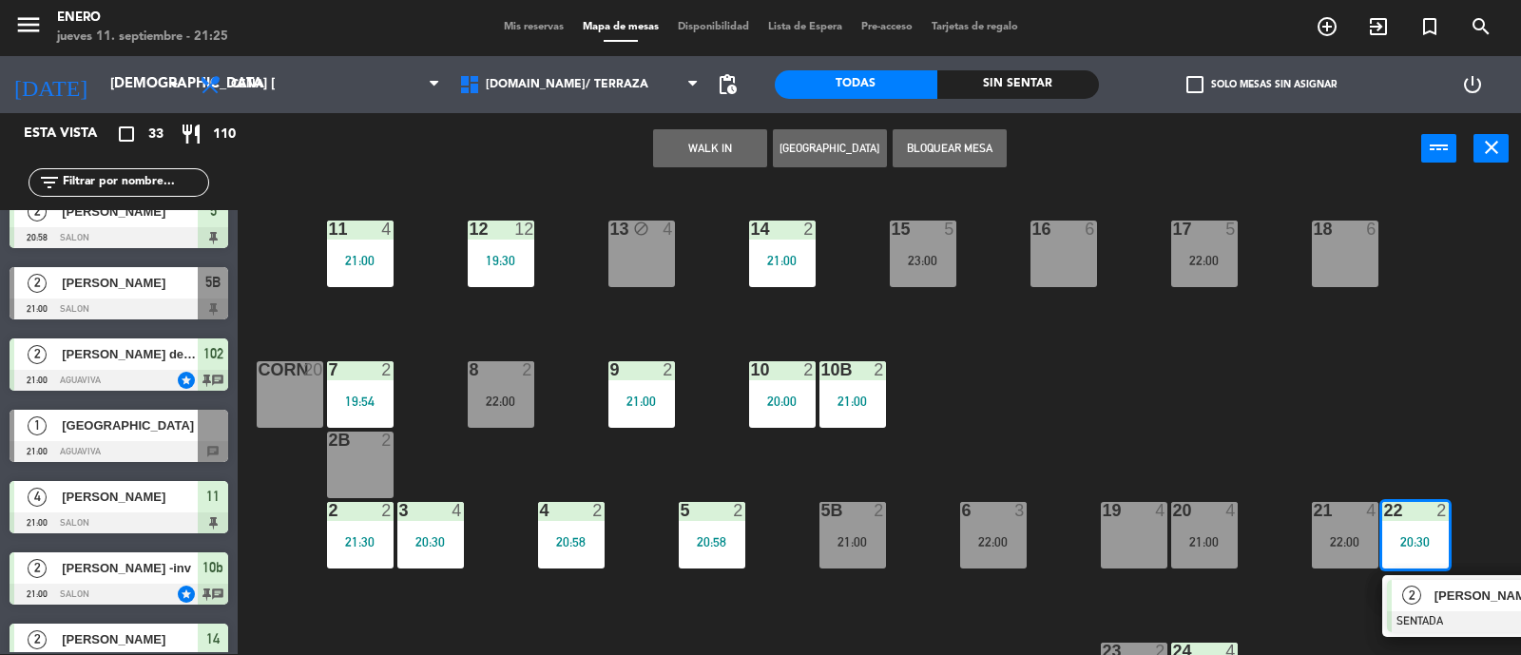
click at [1424, 605] on div "2" at bounding box center [1411, 595] width 41 height 31
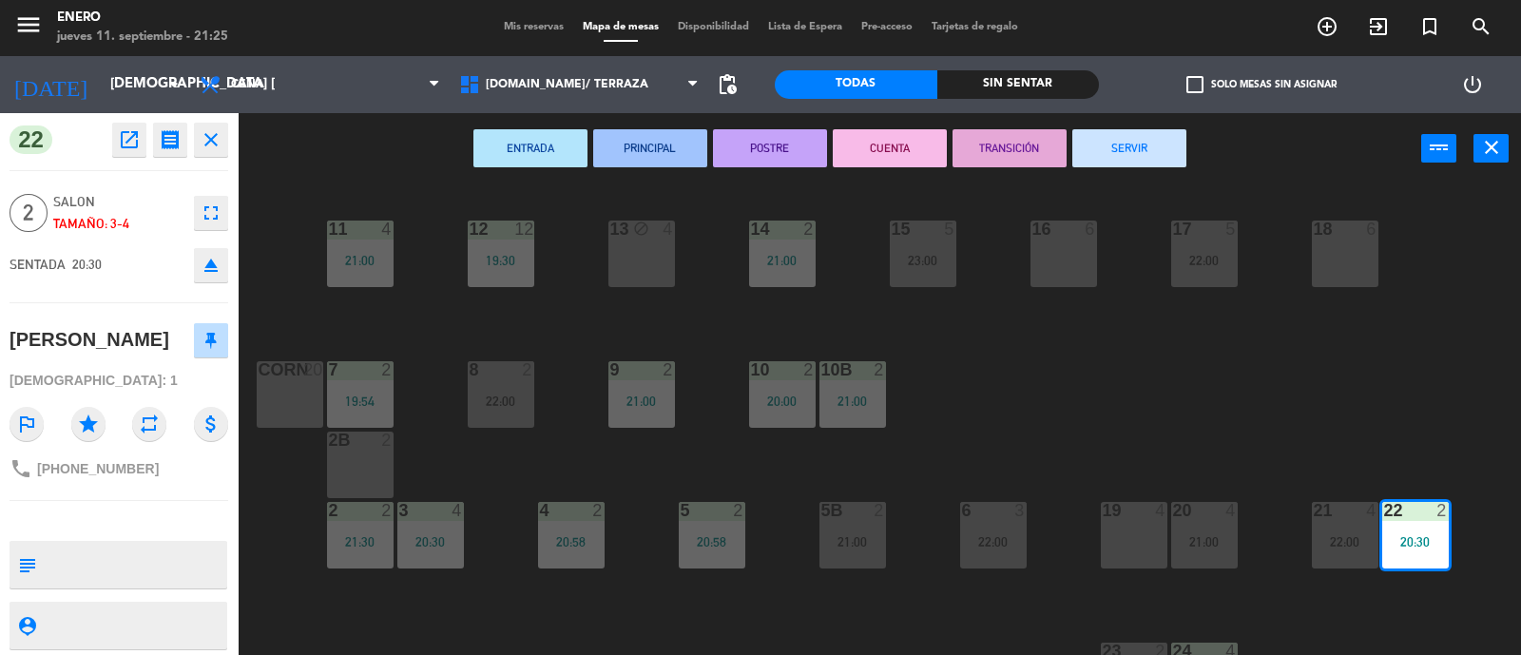
click at [1097, 152] on button "SERVIR" at bounding box center [1129, 148] width 114 height 38
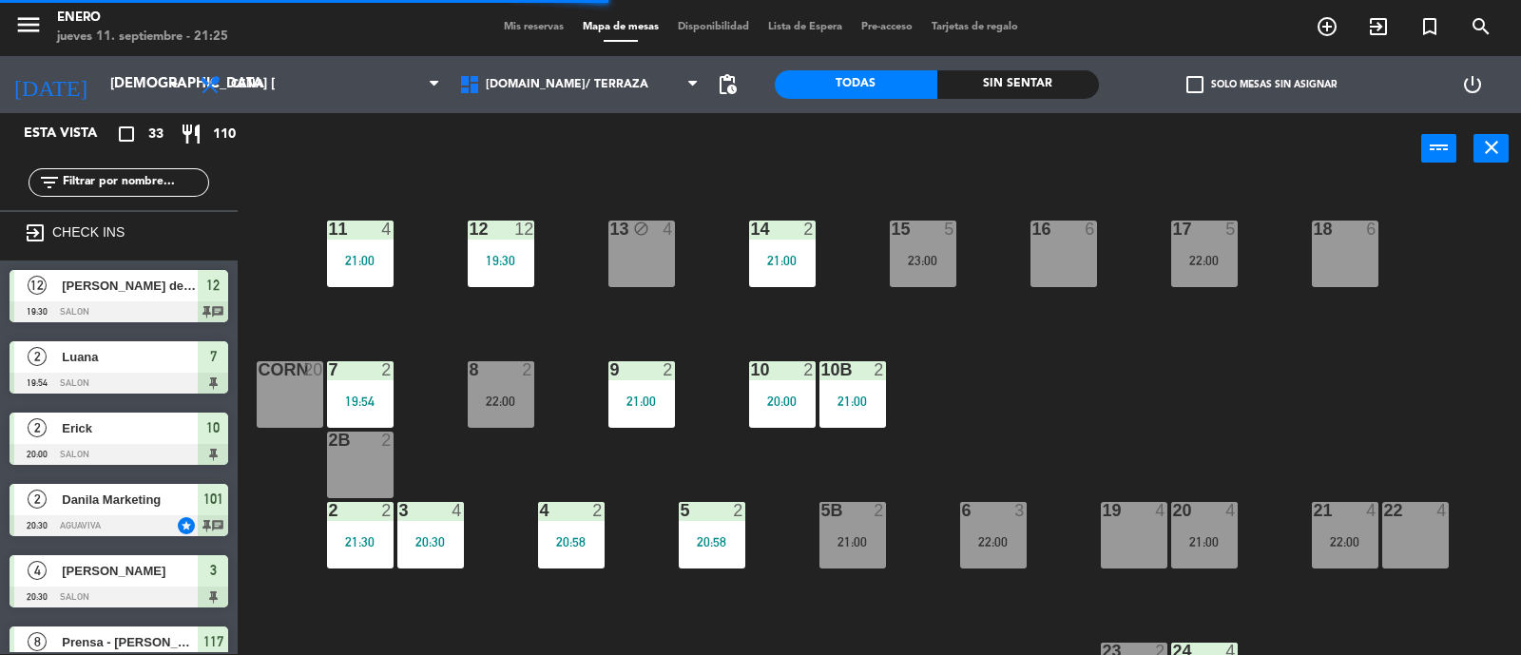
click at [183, 189] on input "text" at bounding box center [134, 182] width 147 height 21
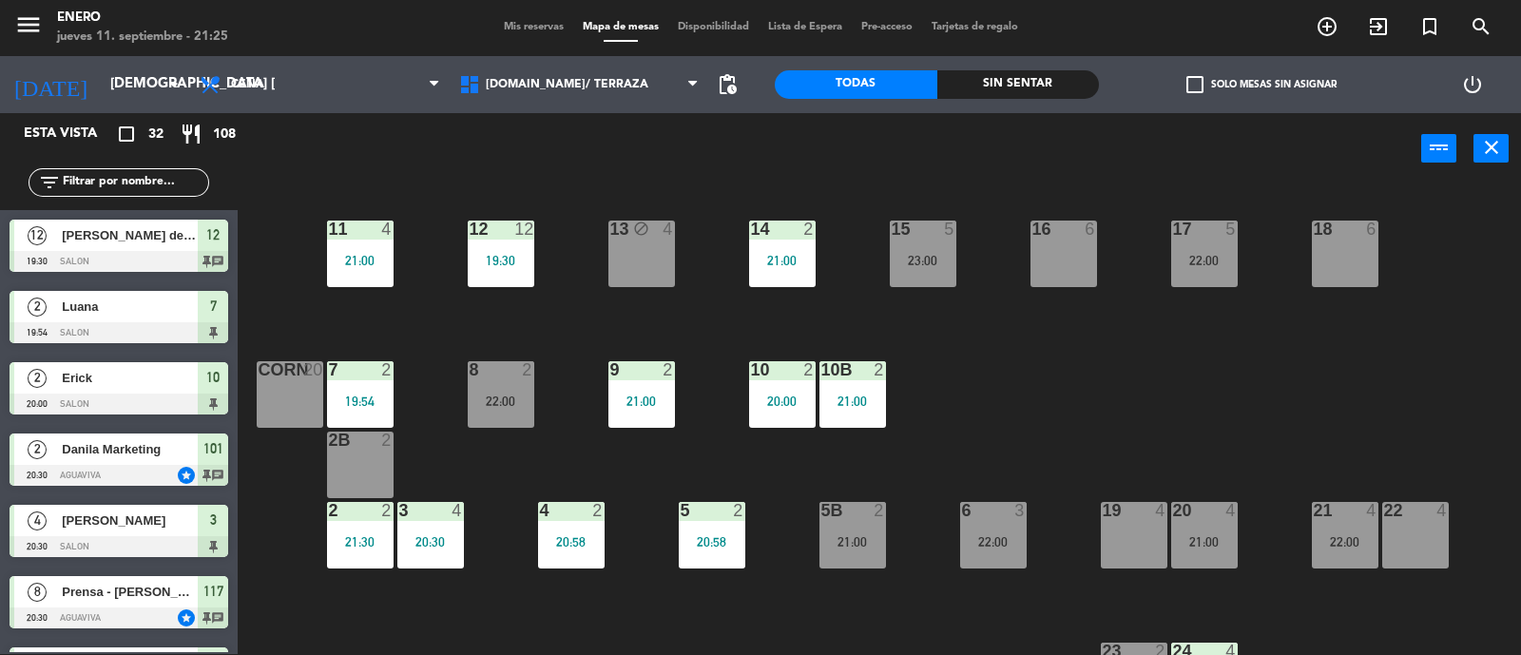
click at [1064, 377] on div "14 2 21:00 12 12 19:30 11 4 21:00 17 5 22:00 15 5 23:00 16 6 13 block 4 18 6 10…" at bounding box center [887, 420] width 1268 height 469
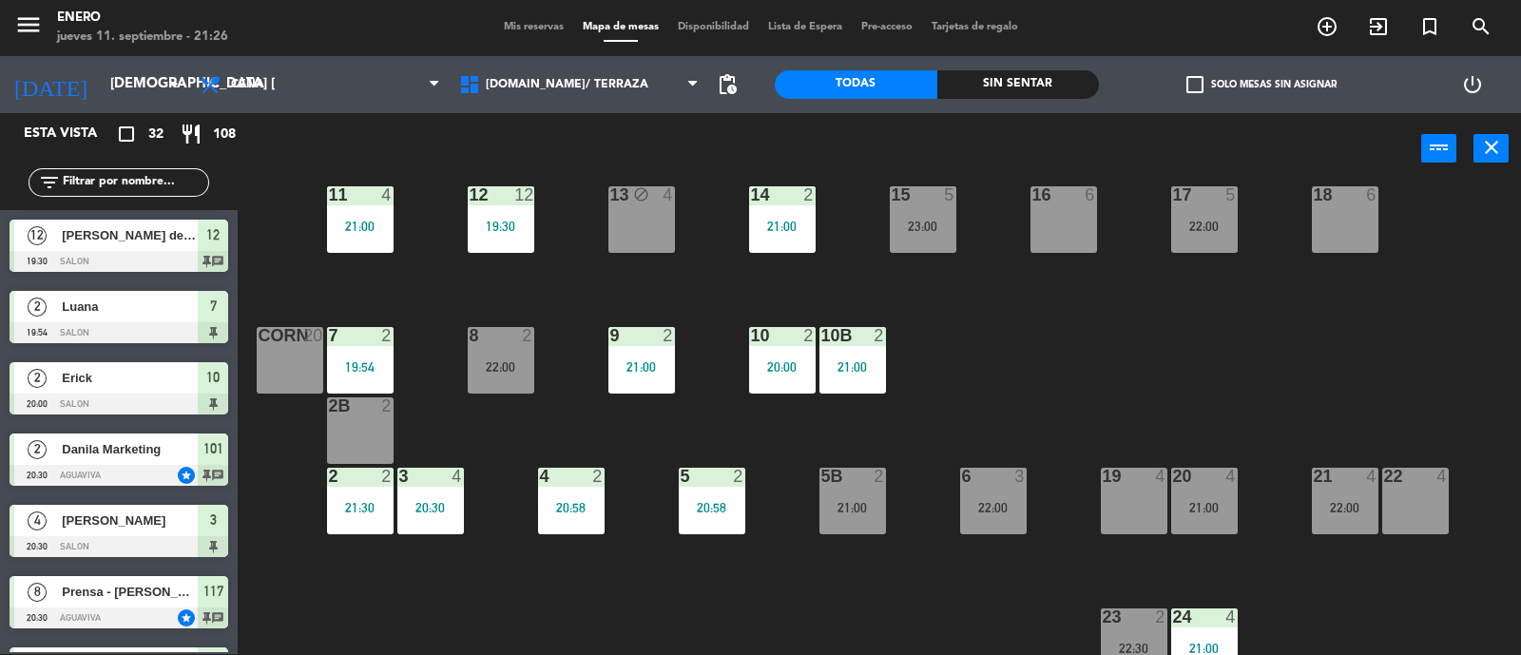
scroll to position [0, 0]
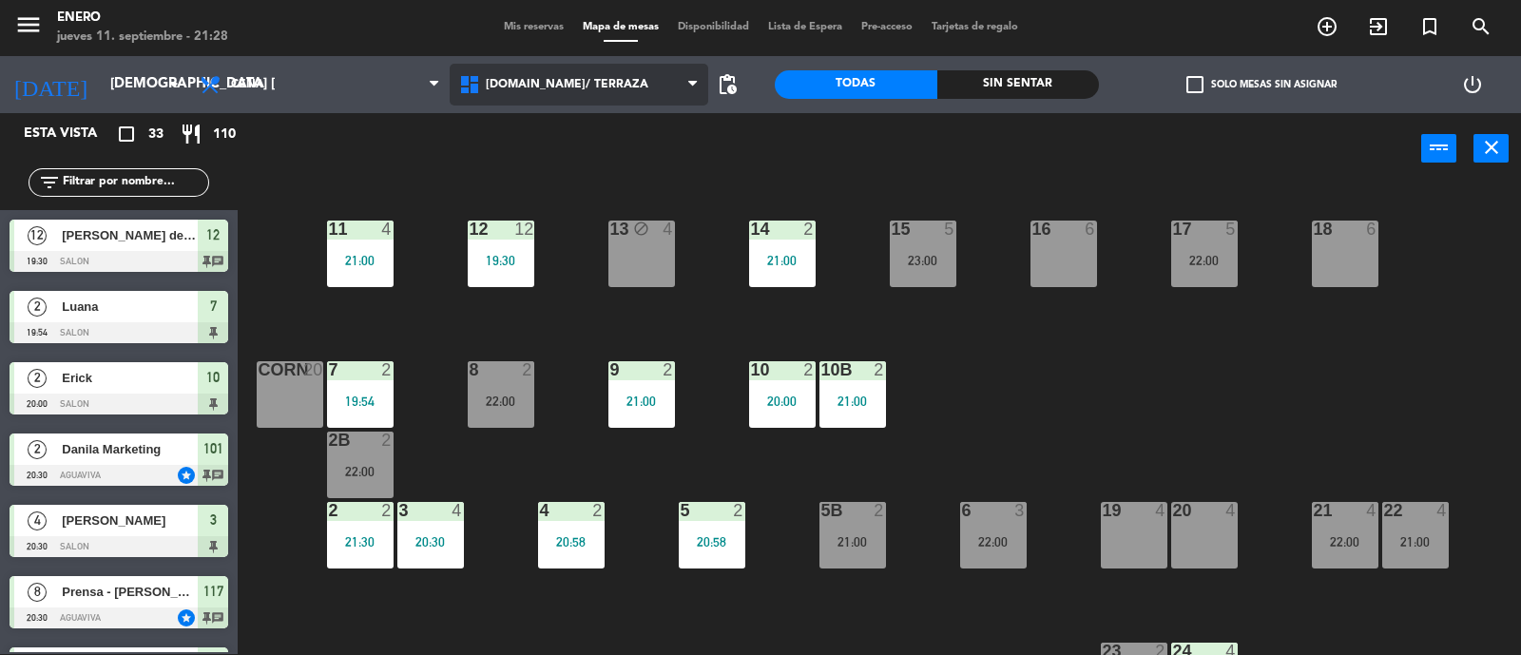
click at [572, 68] on span "[DOMAIN_NAME]/ TERRAZA" at bounding box center [579, 85] width 259 height 42
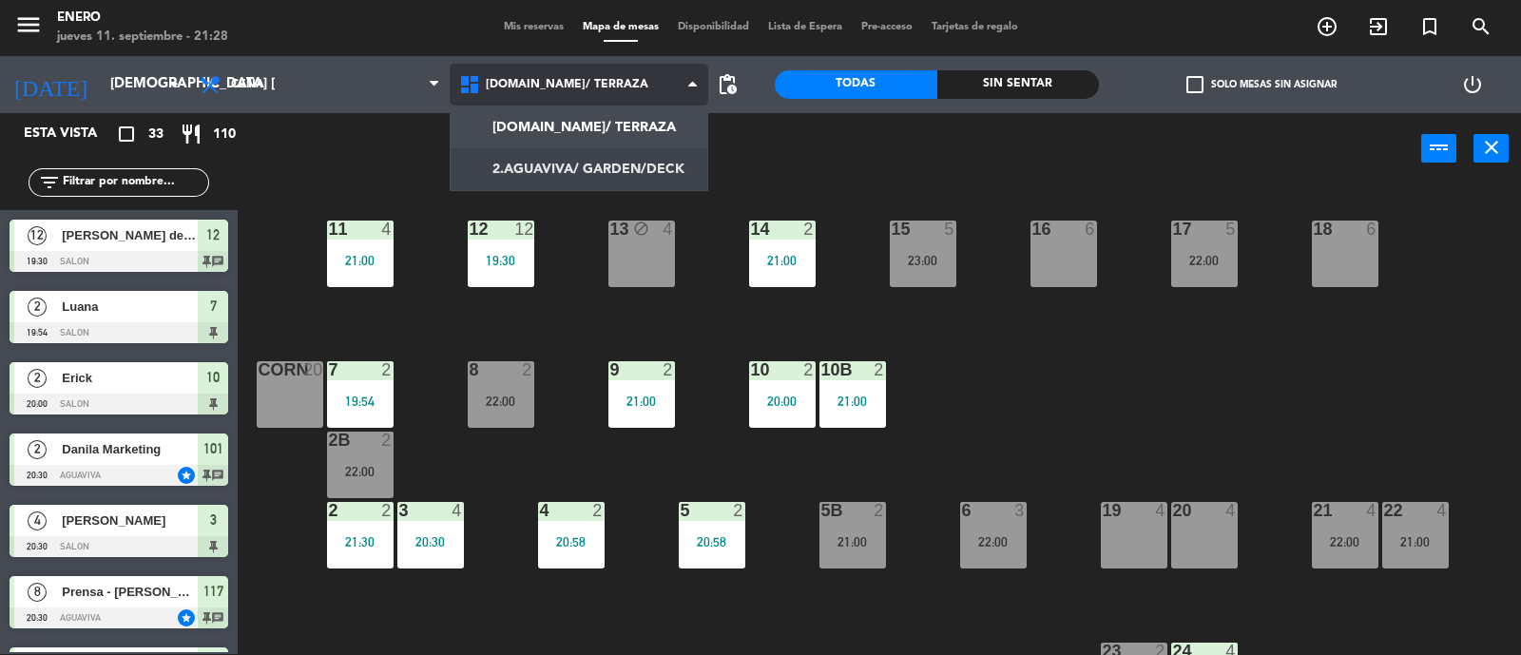
click at [640, 171] on ng-component "menu Enero jueves 11. septiembre - 21:28 Mis reservas Mapa de mesas Disponibili…" at bounding box center [760, 327] width 1521 height 657
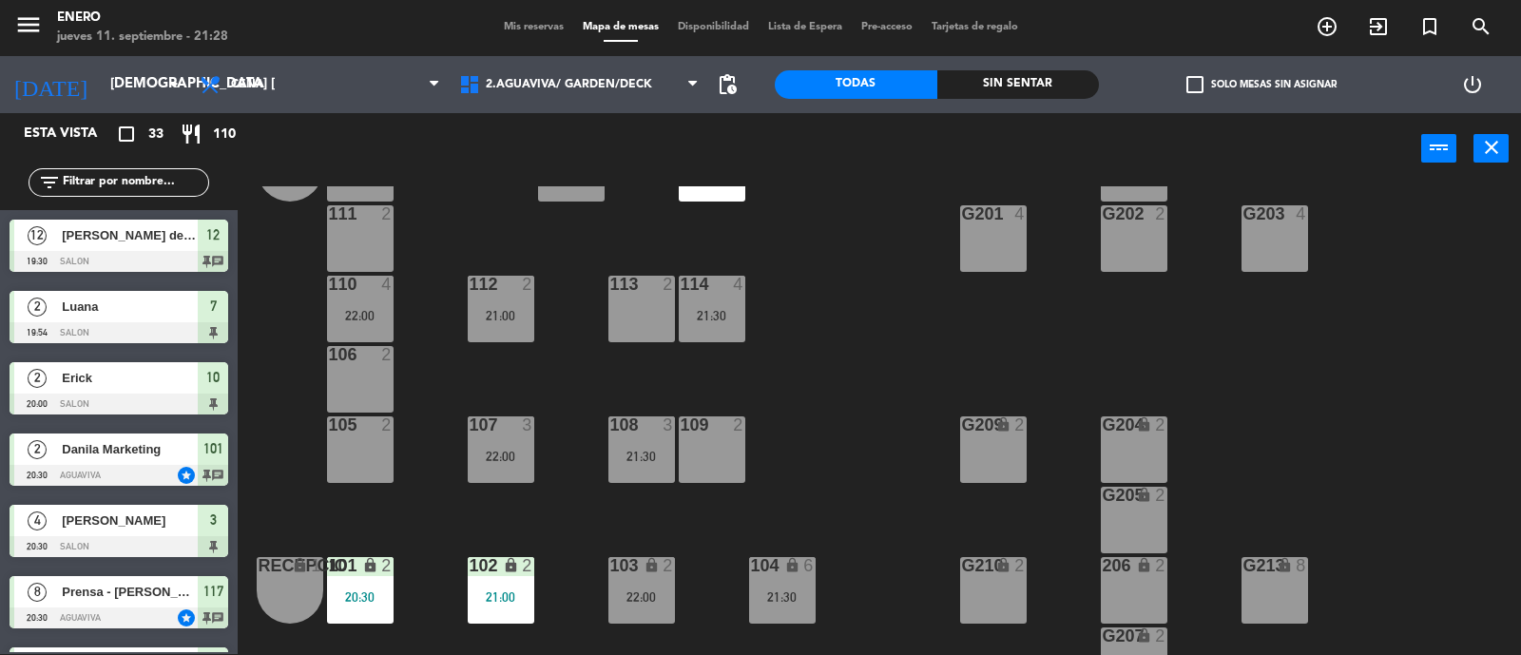
scroll to position [118, 0]
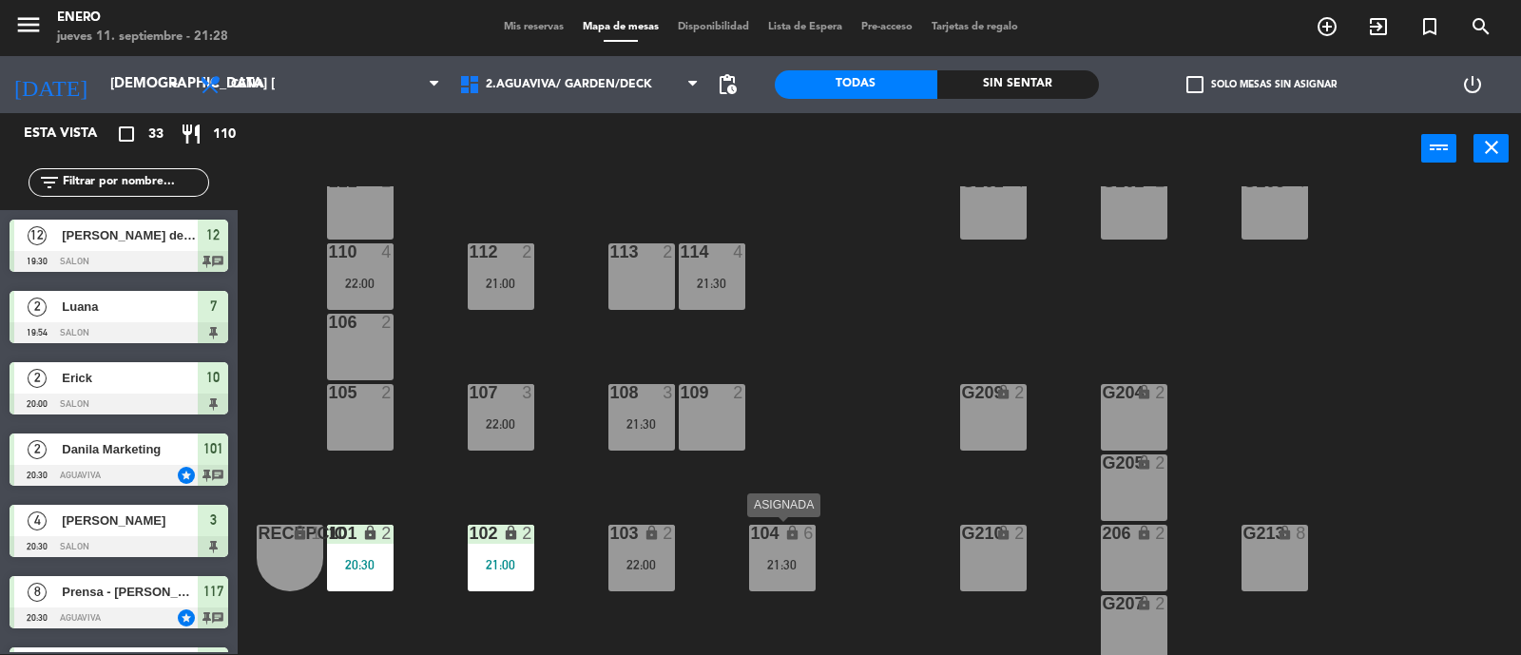
click at [765, 565] on div "21:30" at bounding box center [782, 564] width 67 height 13
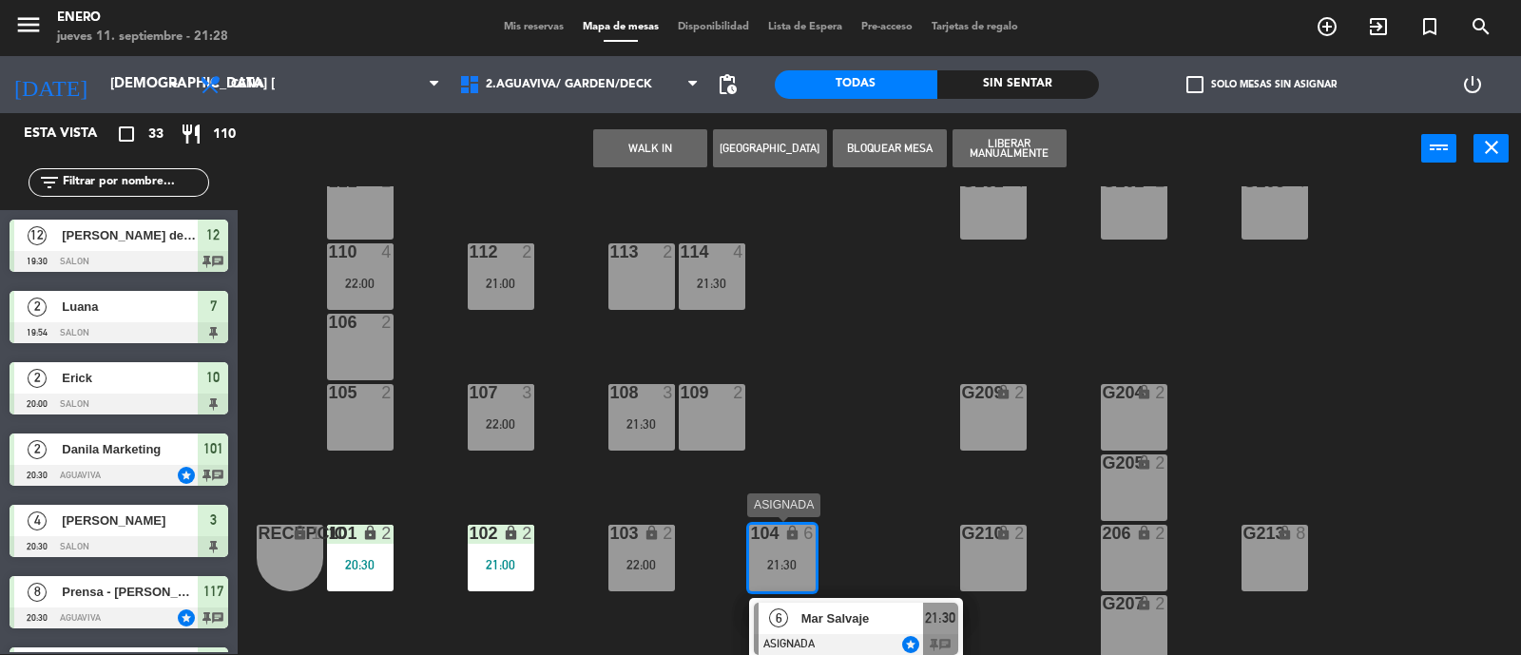
click at [831, 614] on span "Mar Salvaje" at bounding box center [862, 618] width 122 height 20
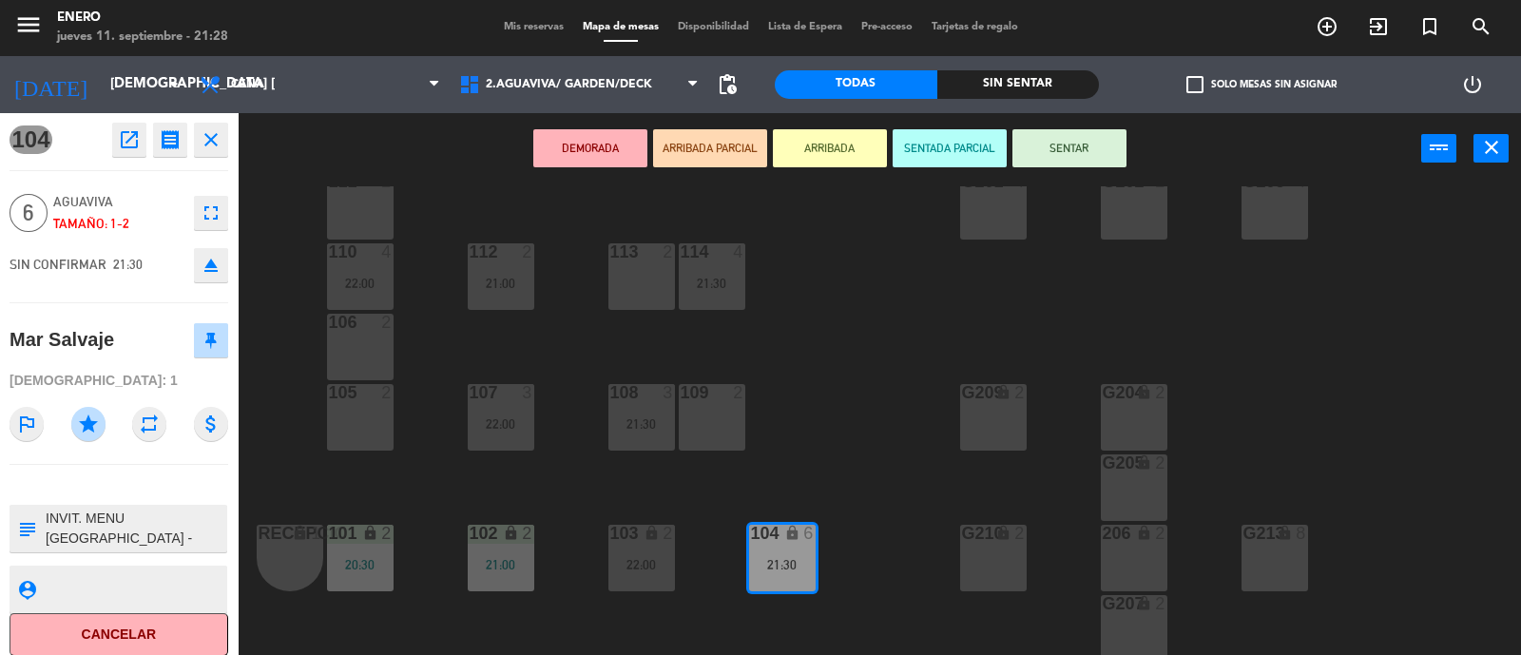
click at [1048, 140] on button "SENTAR" at bounding box center [1069, 148] width 114 height 38
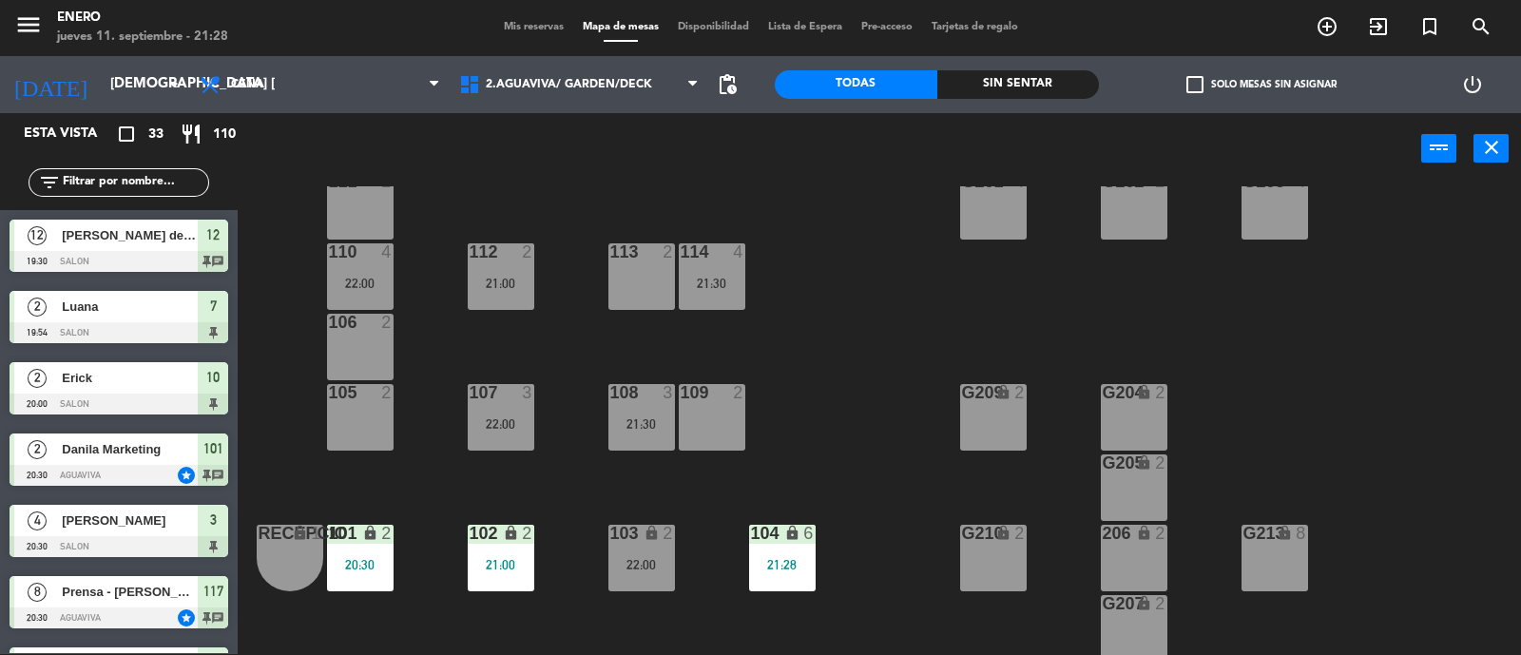
scroll to position [1, 0]
